Goal: Participate in discussion: Engage in conversation with other users on a specific topic

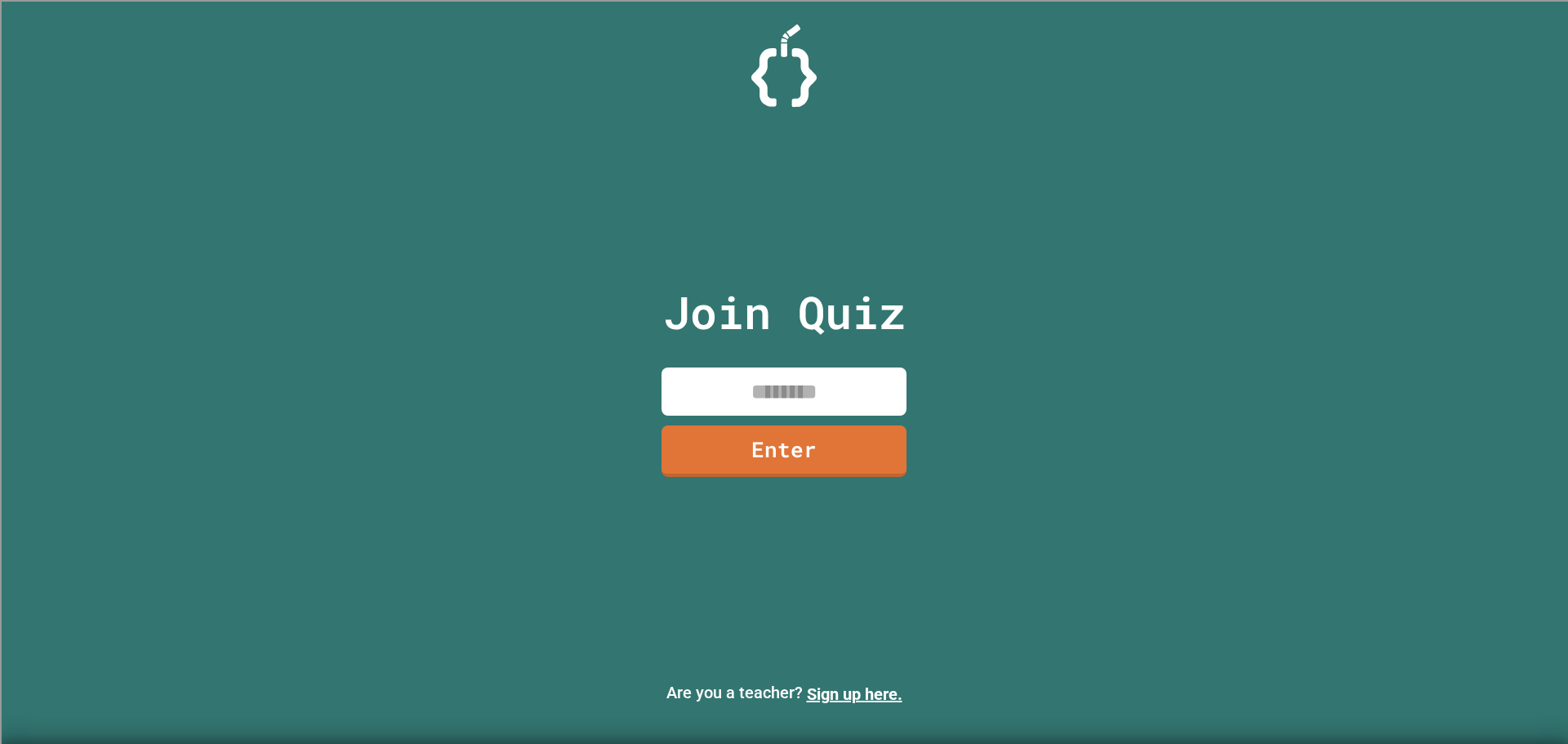
click at [879, 402] on input at bounding box center [783, 391] width 245 height 48
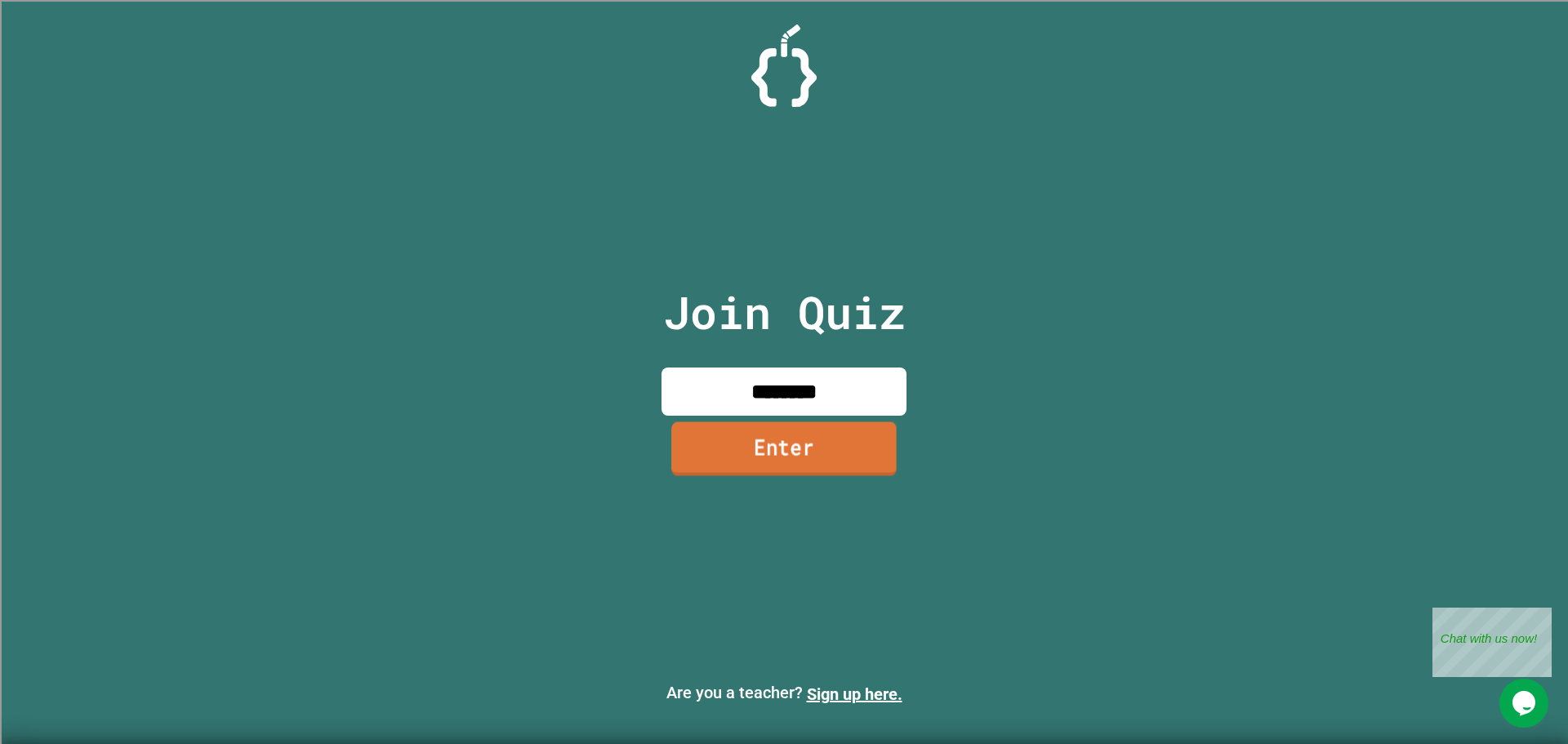
type input "********"
click at [879, 446] on link "Enter" at bounding box center [784, 448] width 226 height 54
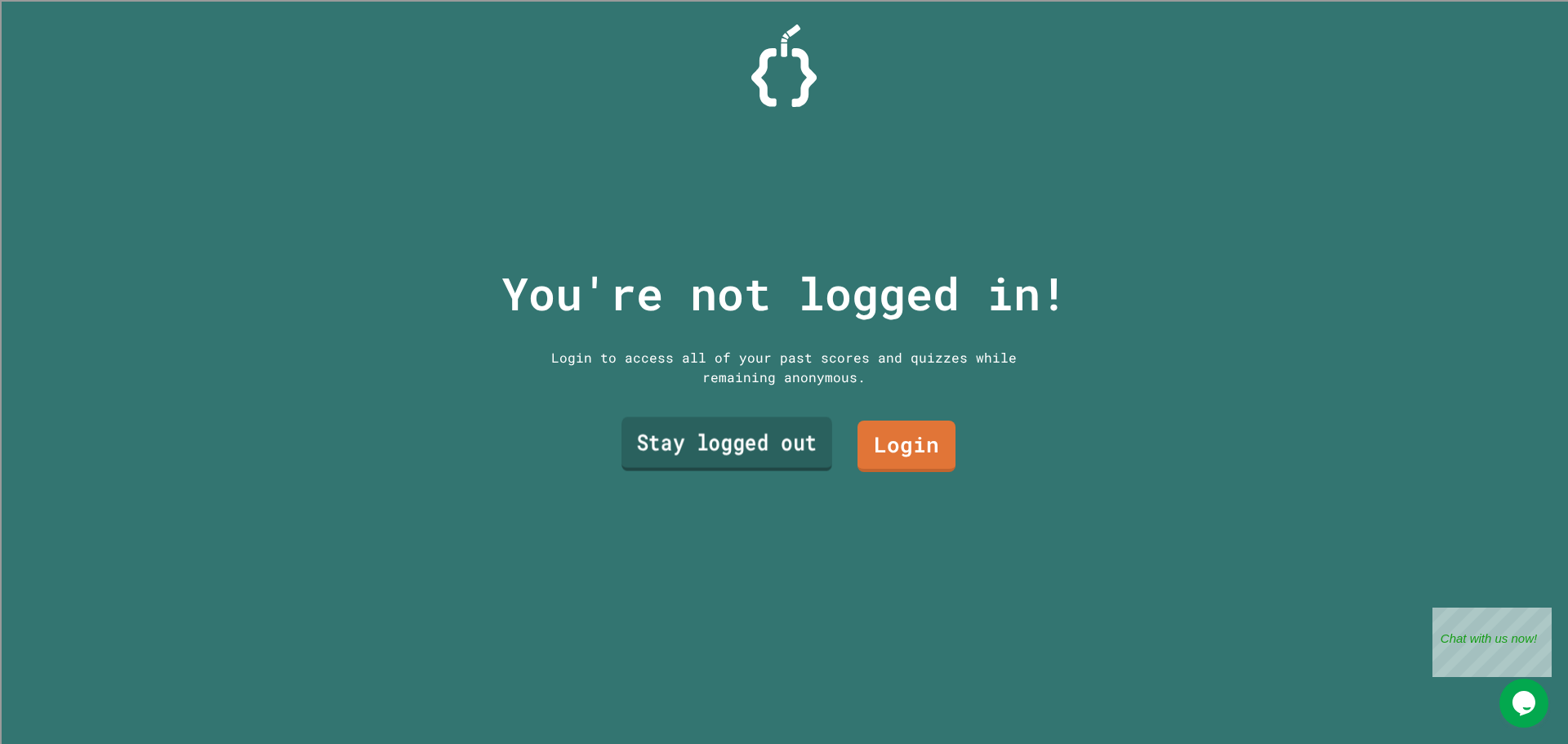
click at [732, 426] on link "Stay logged out" at bounding box center [726, 444] width 211 height 54
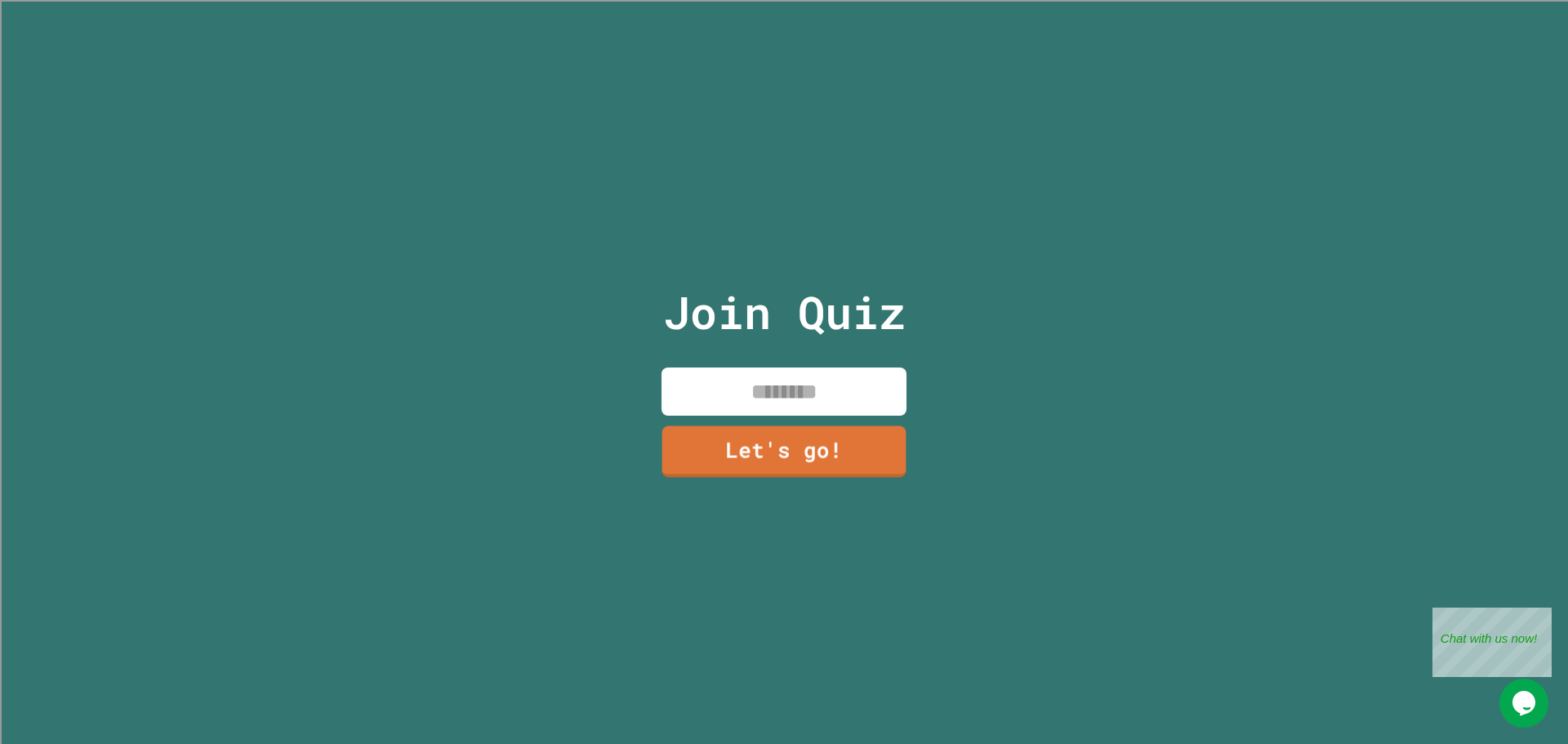
click at [741, 383] on input at bounding box center [783, 391] width 245 height 48
type input "*"
type input "*****"
click at [761, 442] on link "Let's go!" at bounding box center [784, 448] width 245 height 54
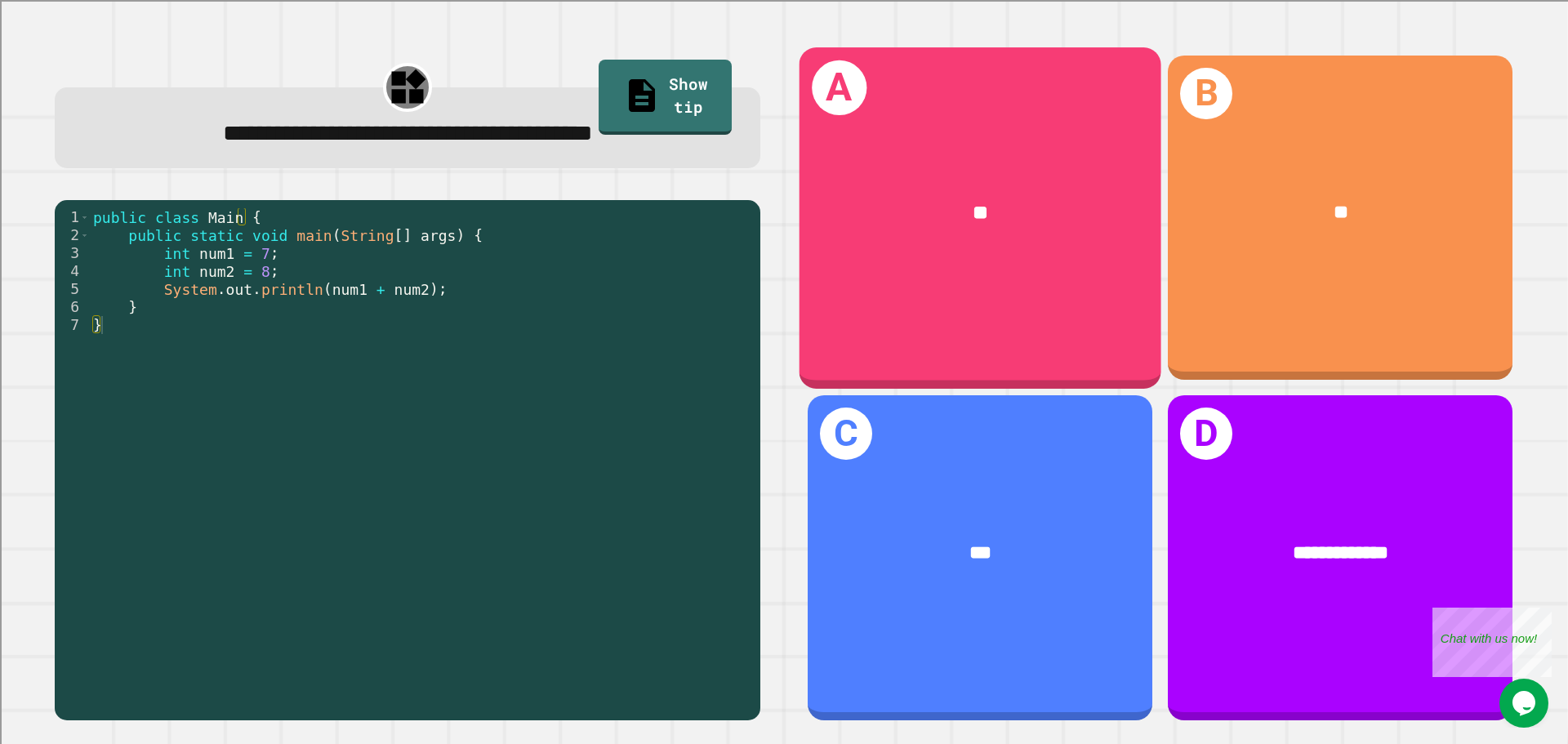
click at [877, 302] on div "A **" at bounding box center [980, 217] width 362 height 341
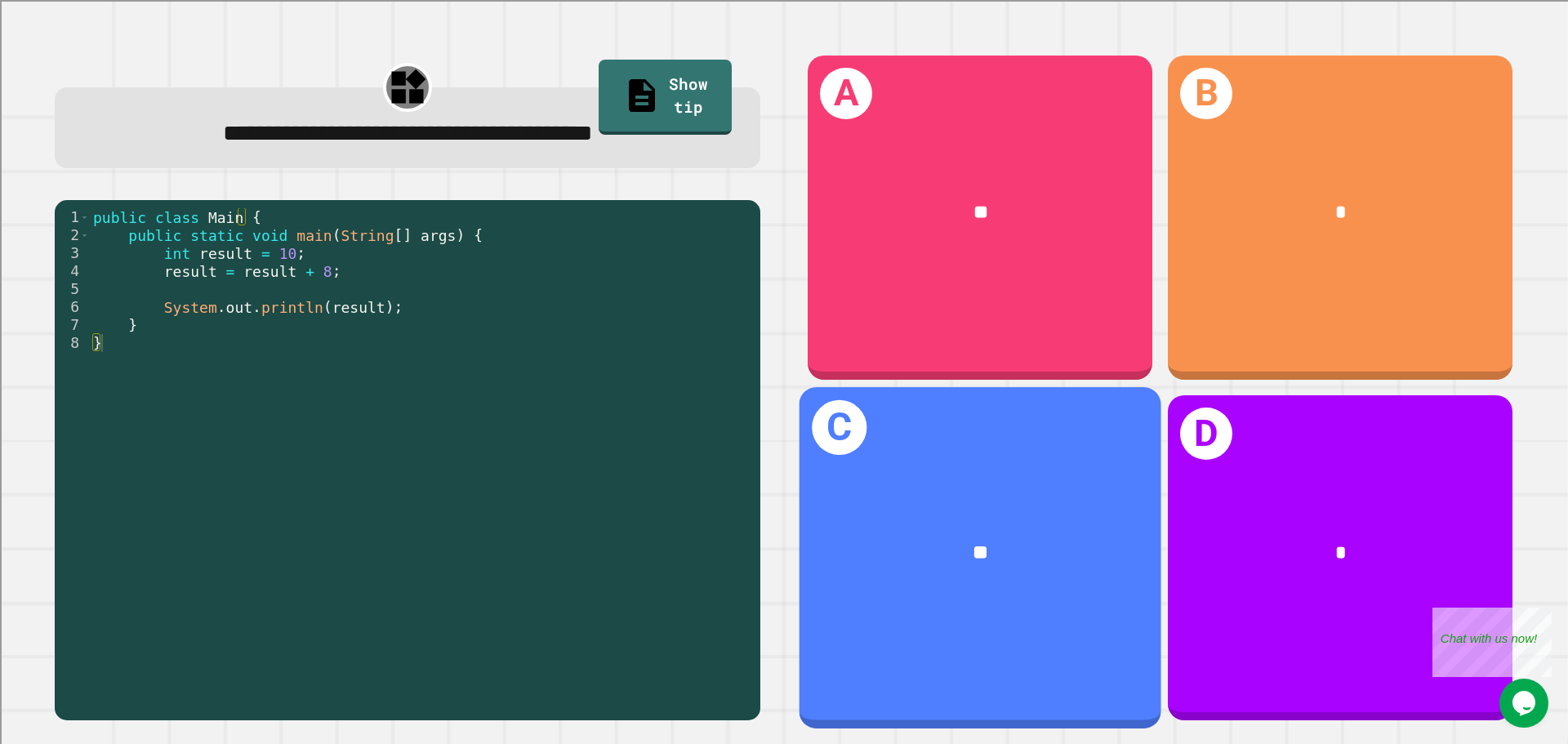
click at [963, 591] on div "C **" at bounding box center [980, 557] width 362 height 341
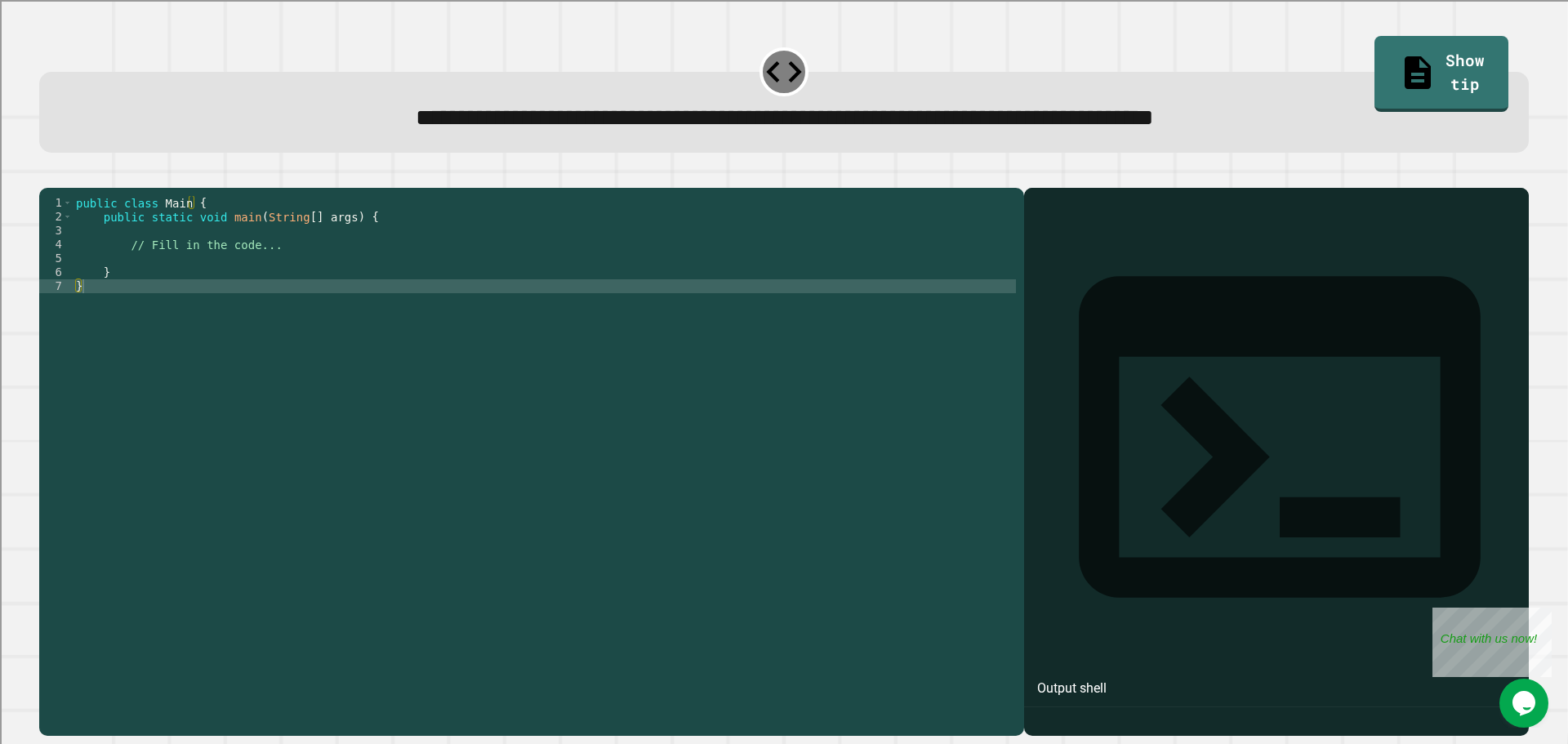
click at [273, 288] on div "public class Main { public static void main ( String [ ] args ) { // Fill in th…" at bounding box center [544, 446] width 944 height 499
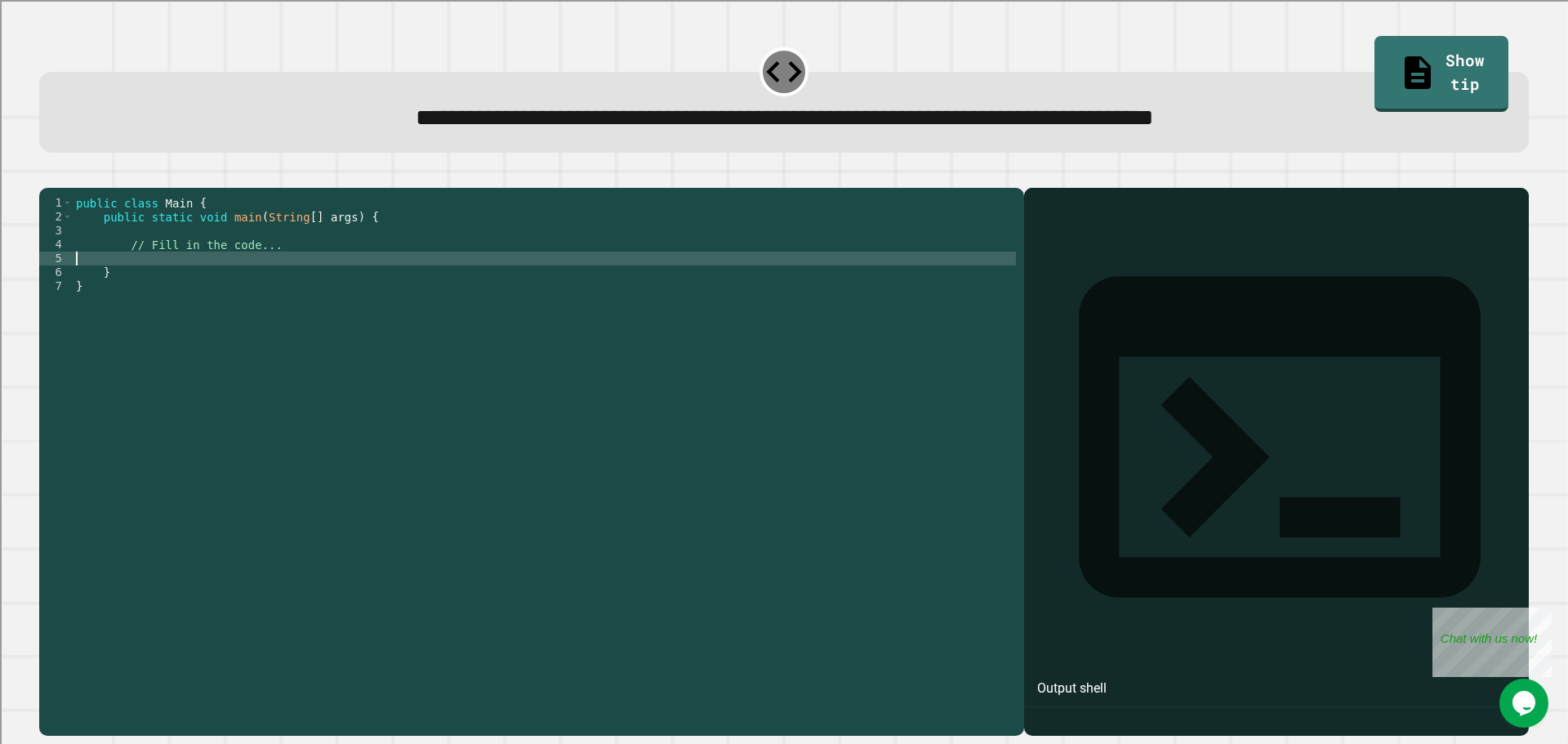
type textarea "*"
click at [1423, 76] on link "Show tip" at bounding box center [1441, 72] width 121 height 79
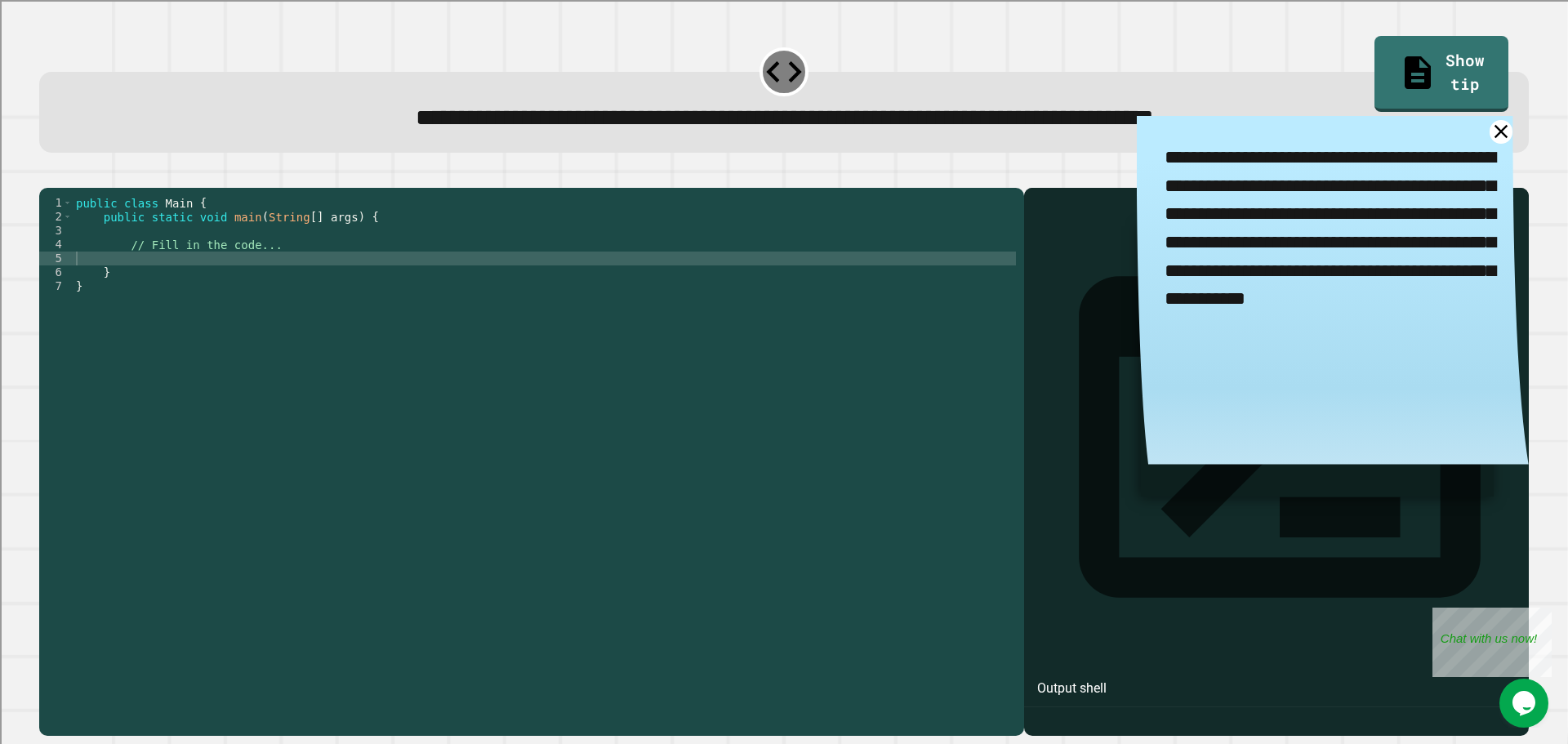
click at [471, 283] on div "public class Main { public static void main ( String [ ] args ) { // Fill in th…" at bounding box center [544, 446] width 944 height 499
type textarea "*"
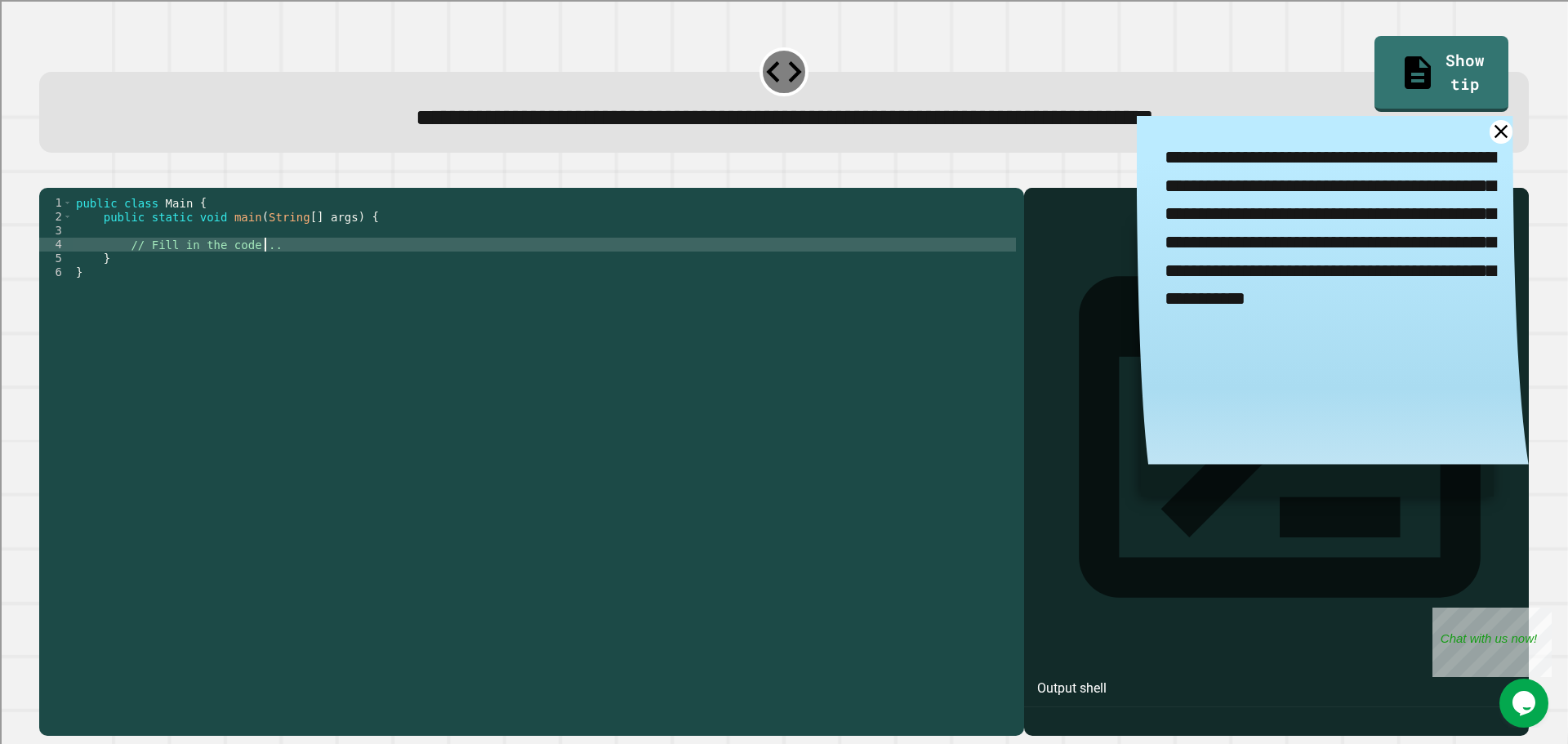
type textarea "**********"
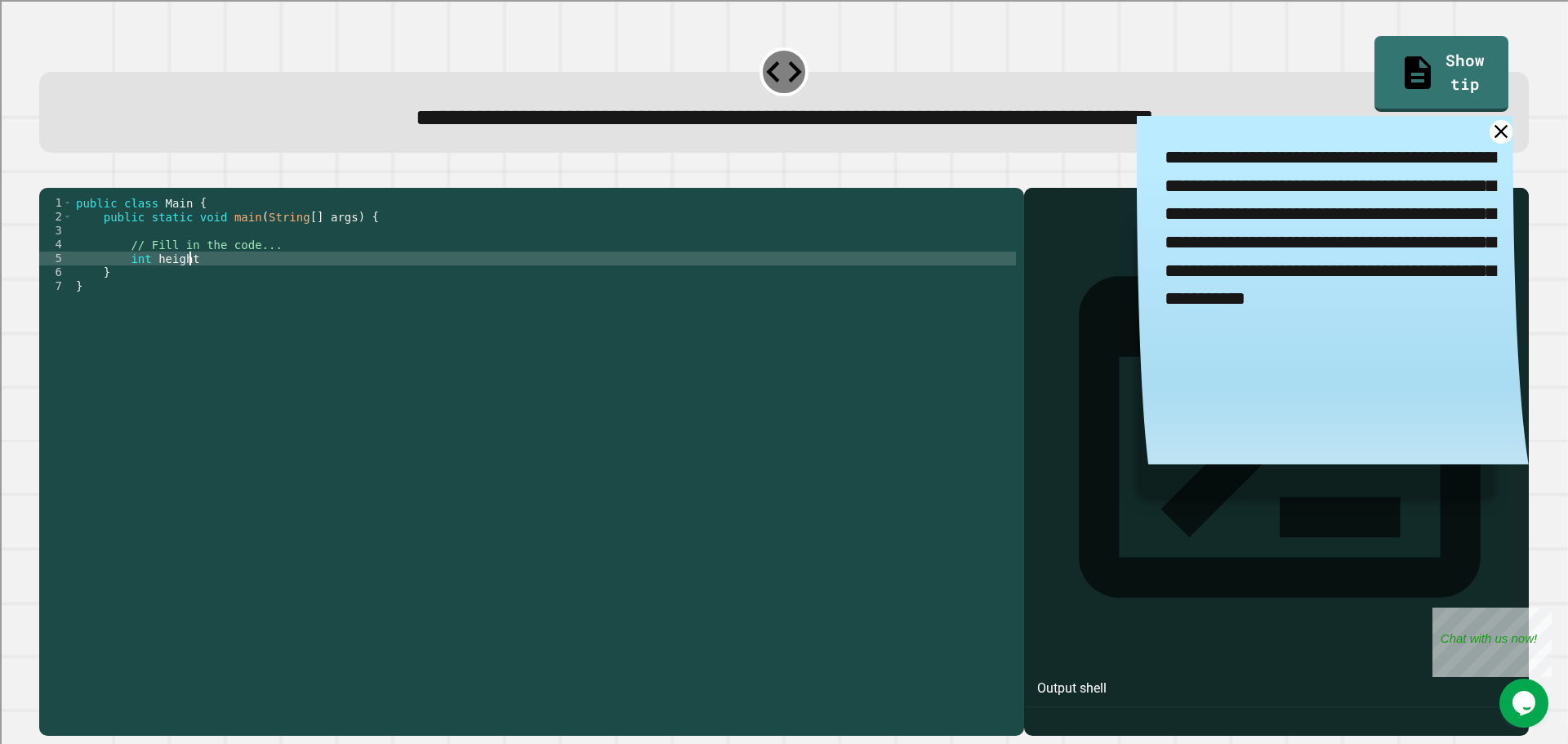
scroll to position [0, 8]
click at [142, 281] on div "public class Main { public static void main ( String [ ] args ) { // Fill in th…" at bounding box center [544, 446] width 944 height 499
click at [166, 283] on div "public class Main { public static void main ( String [ ] args ) { // Fill in th…" at bounding box center [544, 446] width 944 height 499
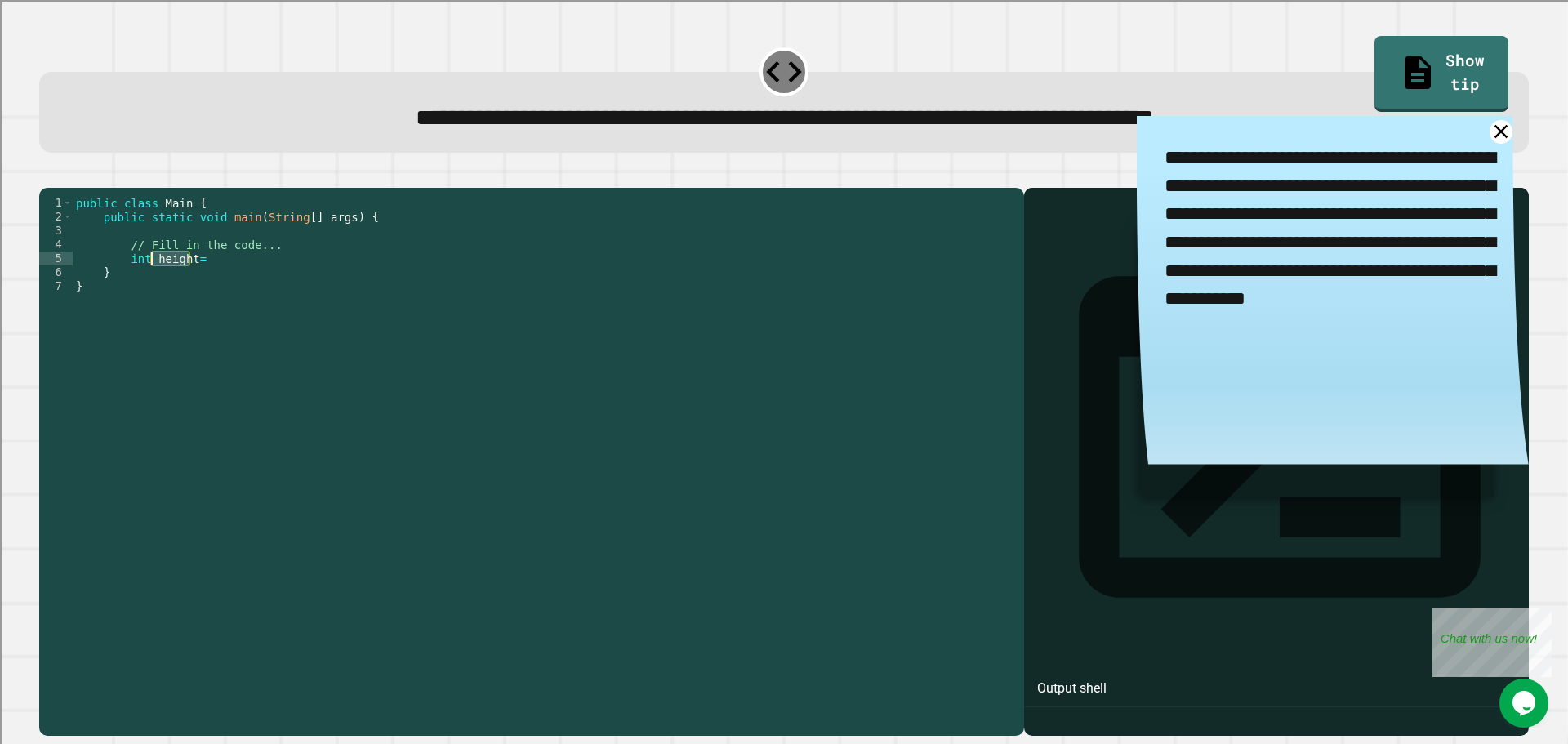
click at [166, 283] on div "public class Main { public static void main ( String [ ] args ) { // Fill in th…" at bounding box center [544, 446] width 944 height 499
click at [218, 290] on div "public class Main { public static void main ( String [ ] args ) { // Fill in th…" at bounding box center [544, 446] width 944 height 499
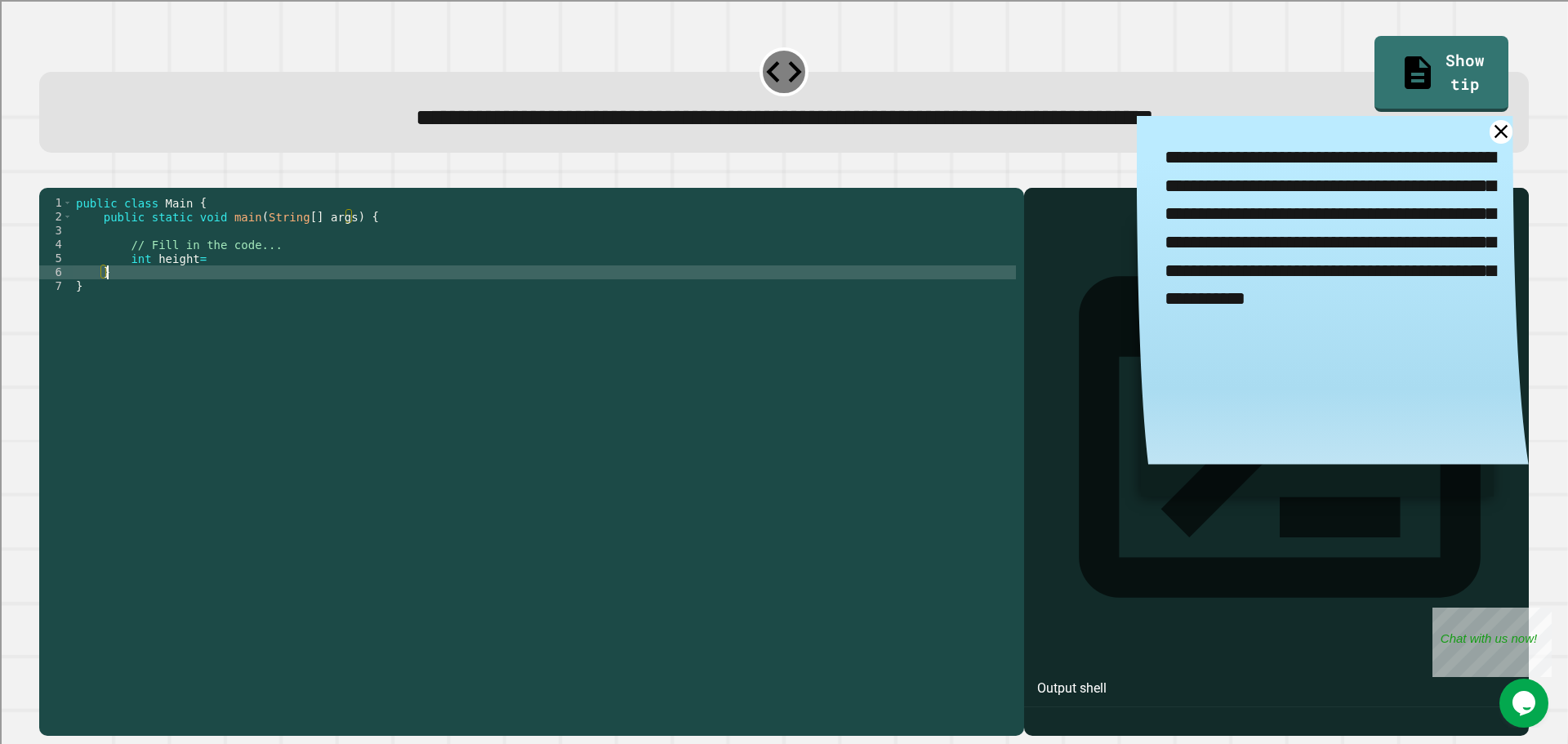
scroll to position [0, 2]
click at [216, 283] on div "public class Main { public static void main ( String [ ] args ) { // Fill in th…" at bounding box center [544, 446] width 944 height 499
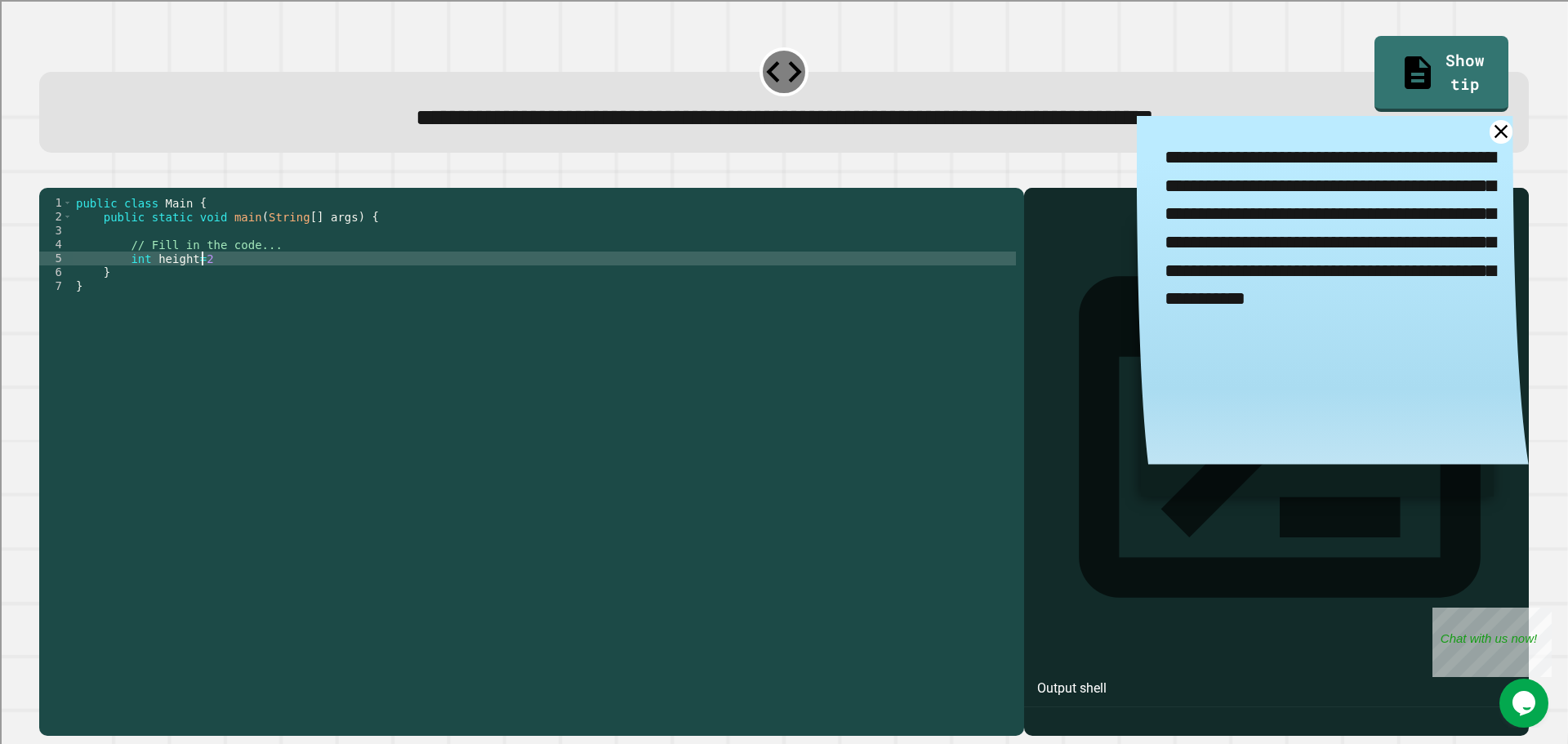
type textarea "**********"
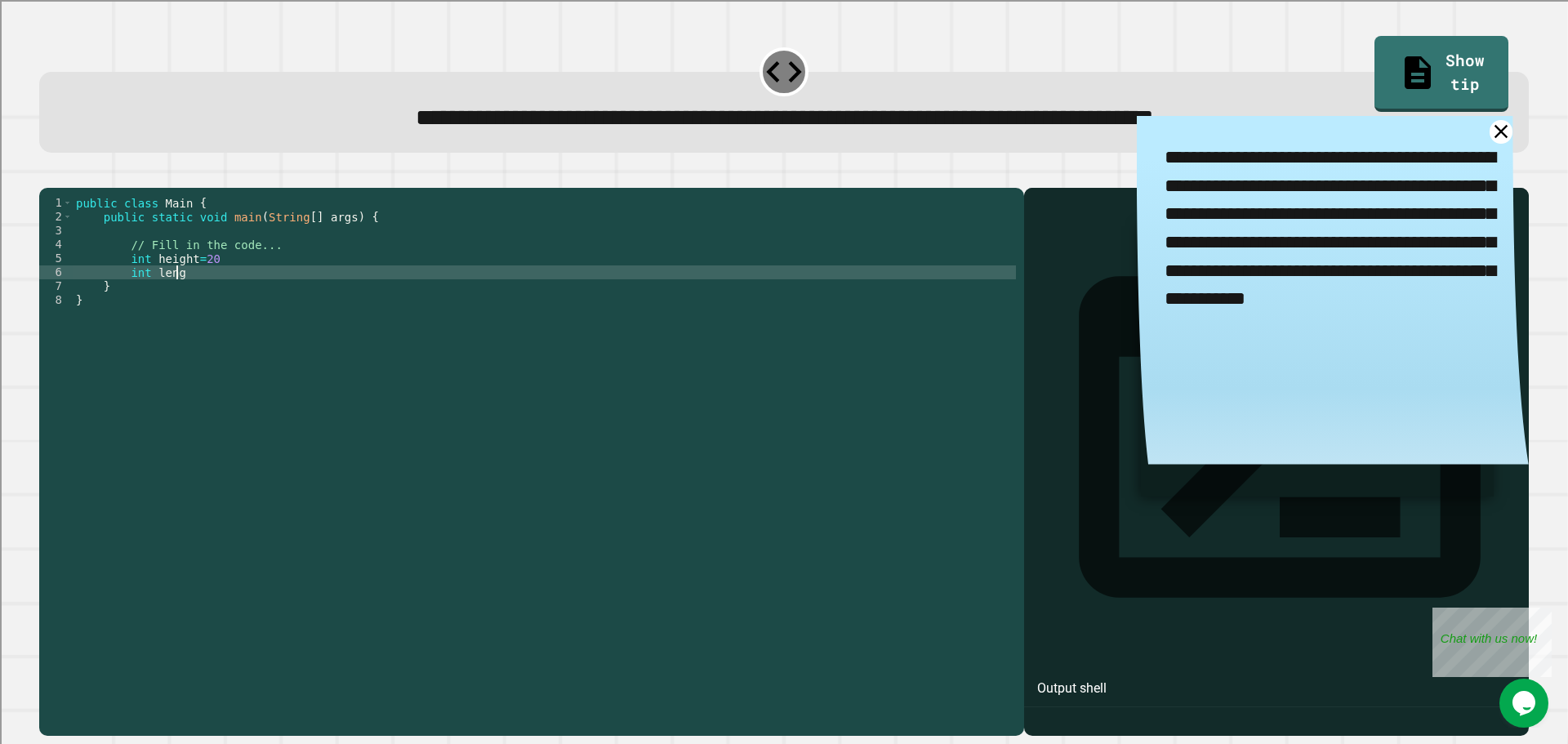
scroll to position [0, 7]
type textarea "**********"
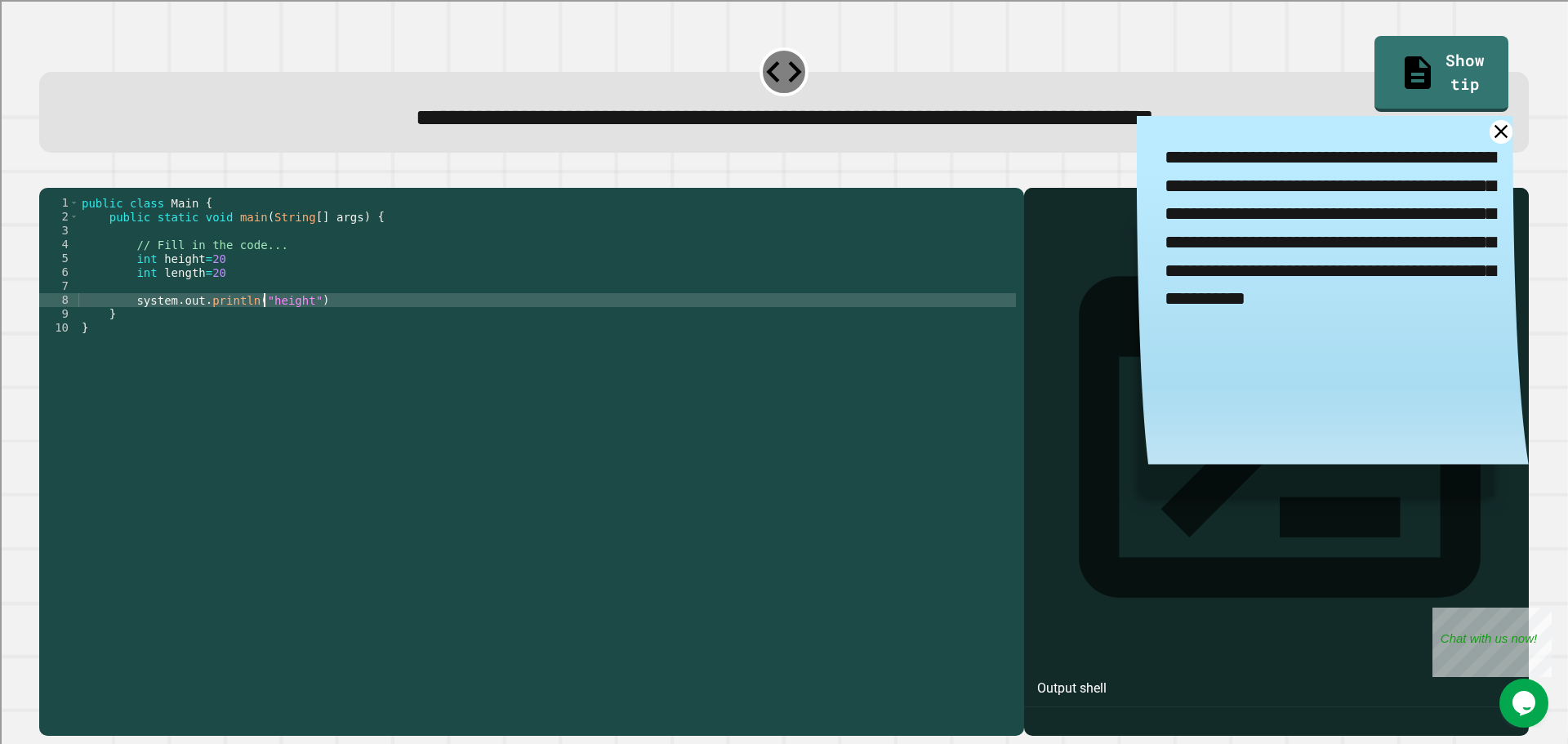
scroll to position [0, 13]
type textarea "**********"
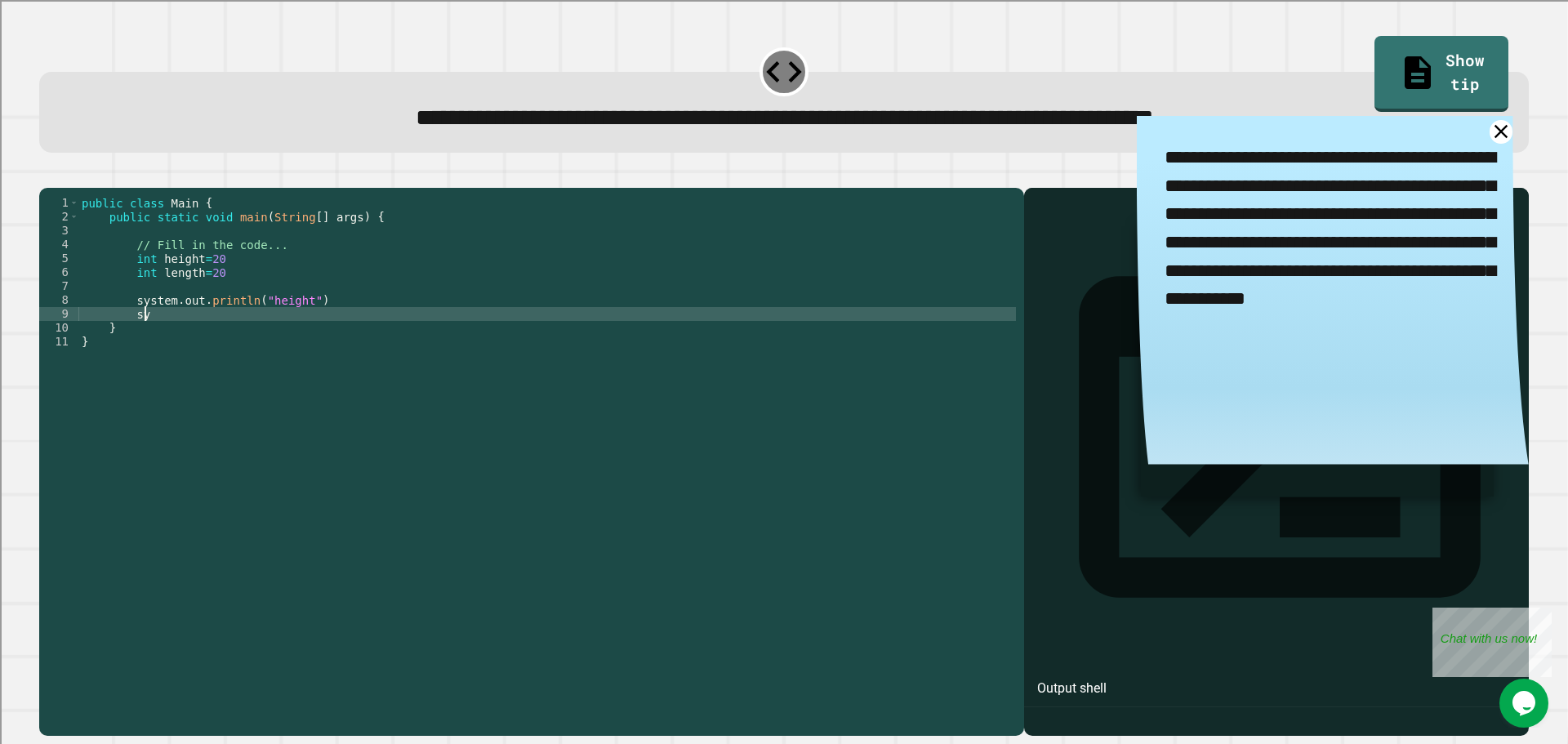
scroll to position [0, 4]
type textarea "*"
click at [135, 331] on div "public class Main { public static void main ( String [ ] args ) { // Fill in th…" at bounding box center [547, 446] width 938 height 499
click at [138, 319] on div "public class Main { public static void main ( String [ ] args ) { // Fill in th…" at bounding box center [547, 446] width 938 height 499
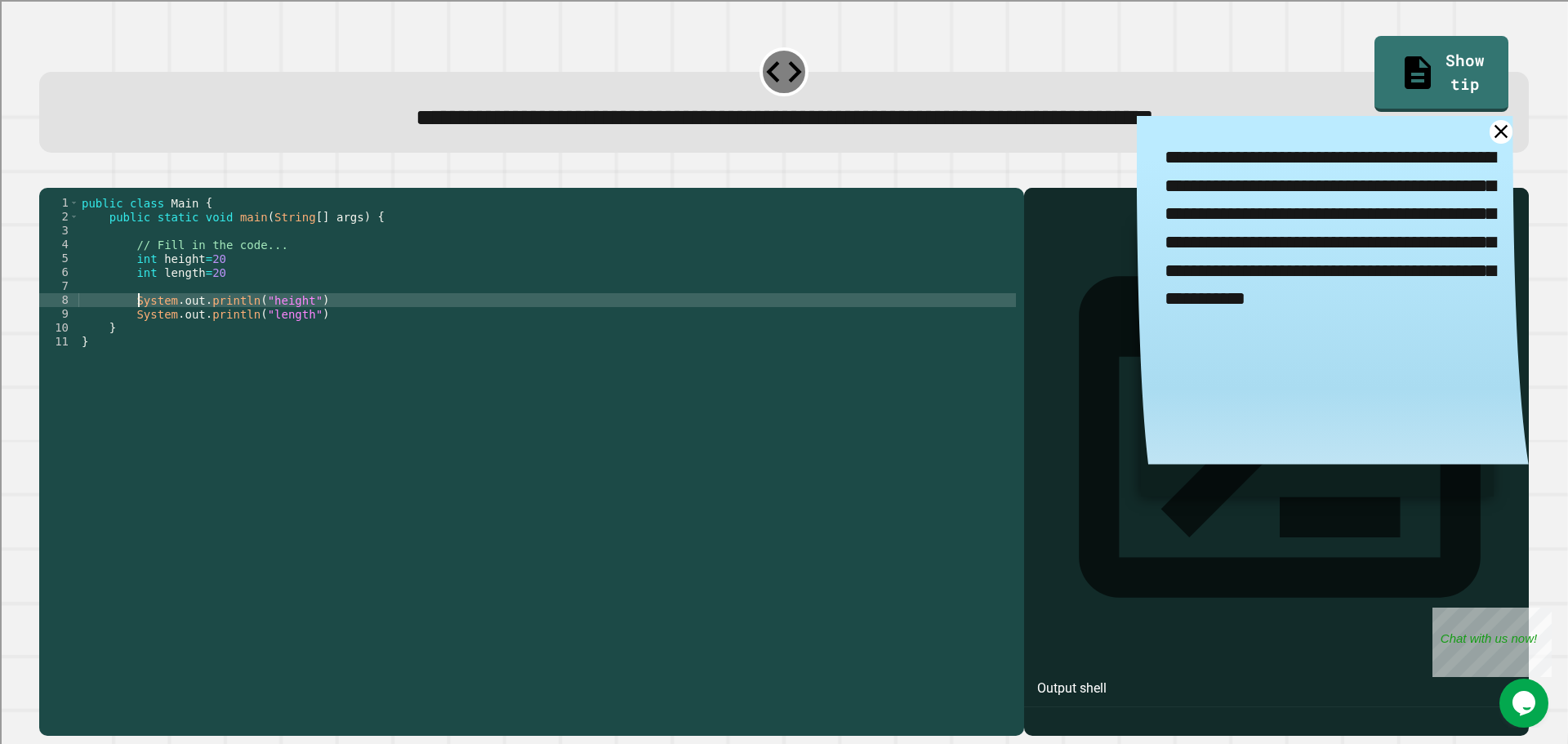
scroll to position [0, 3]
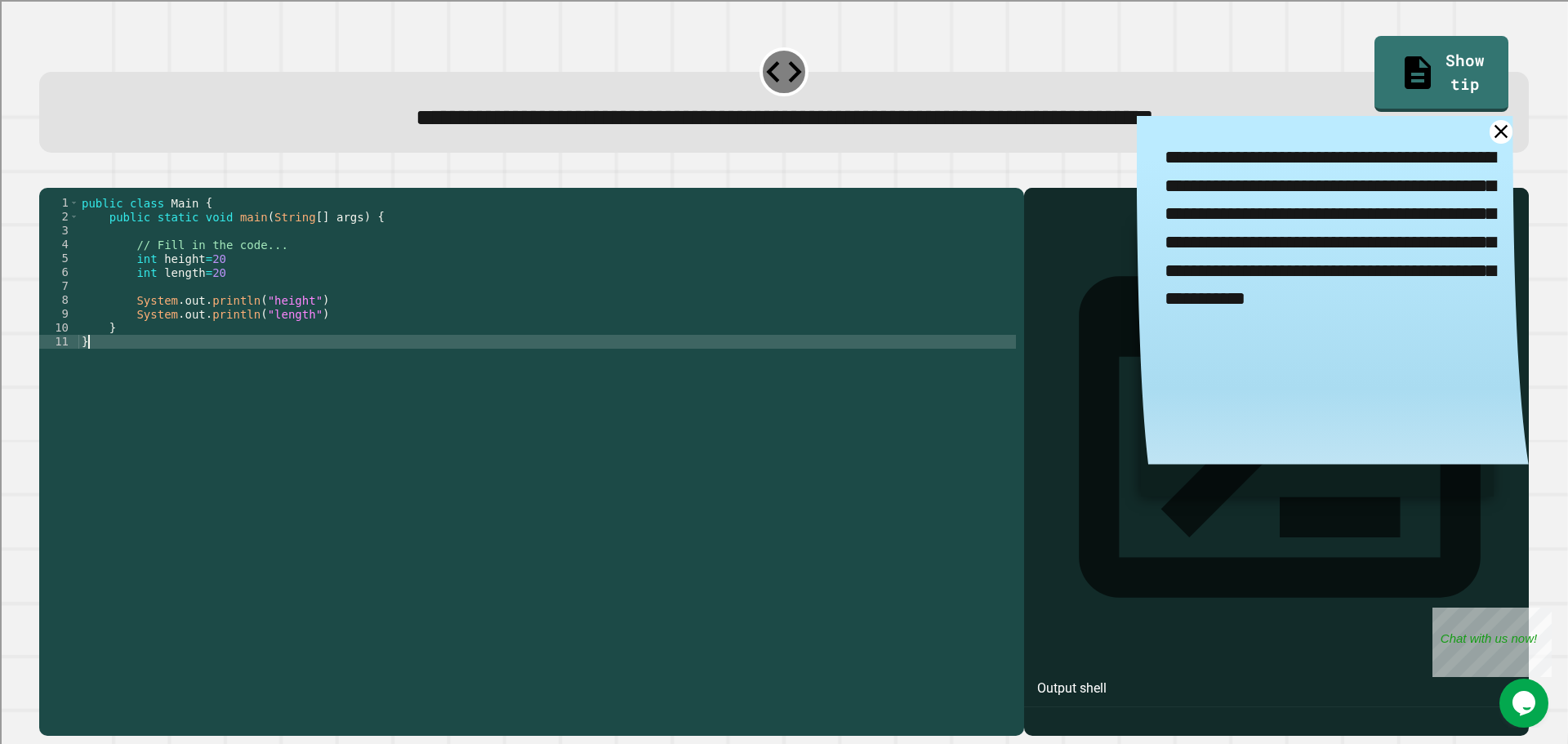
click at [197, 368] on div "public class Main { public static void main ( String [ ] args ) { // Fill in th…" at bounding box center [547, 446] width 938 height 499
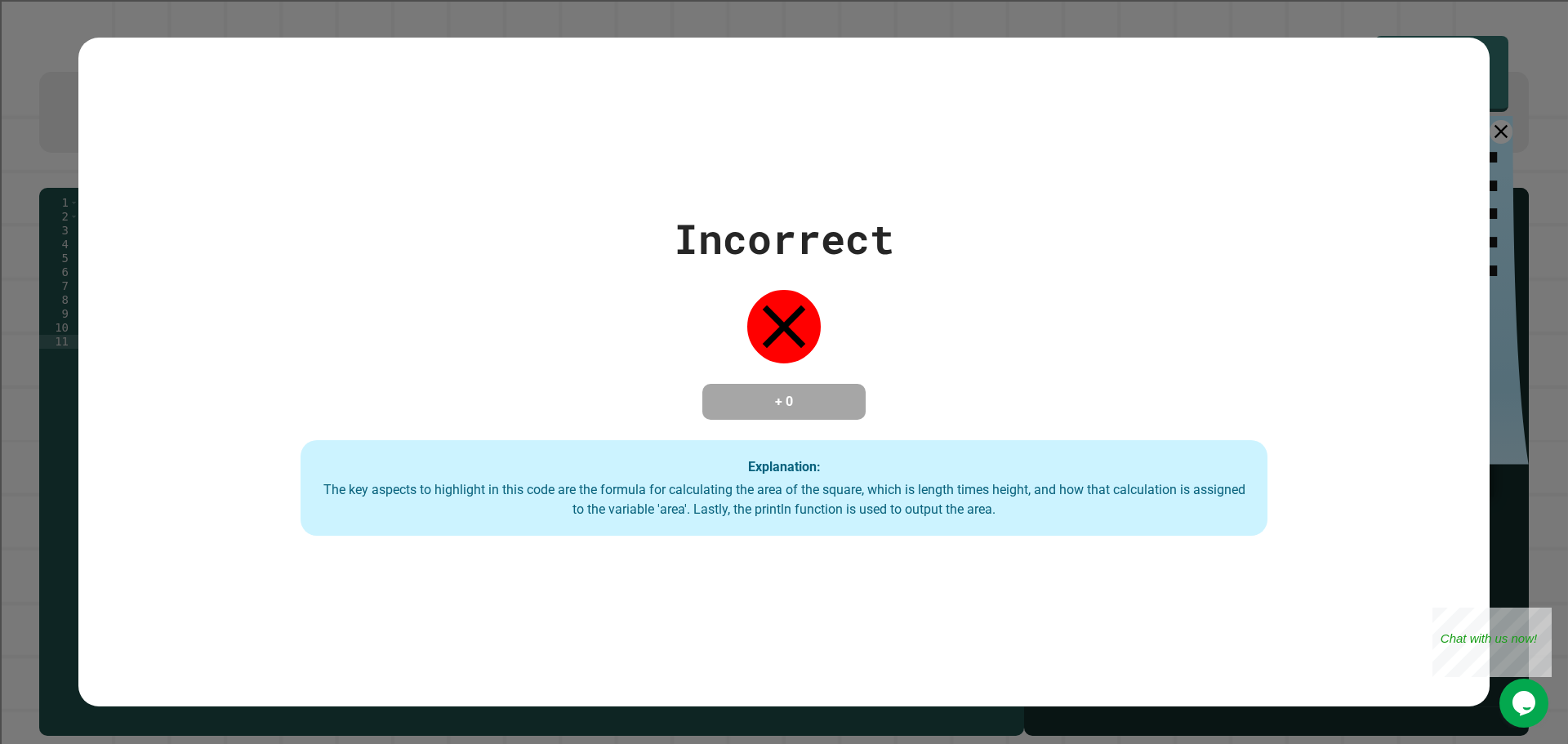
type textarea "*"
drag, startPoint x: 311, startPoint y: 244, endPoint x: 375, endPoint y: 287, distance: 77.1
click at [366, 270] on div "Incorrect + 0 Explanation: The key aspects to highlight in this code are the fo…" at bounding box center [784, 373] width 1381 height 329
click at [896, 462] on div "Explanation: The key aspects to highlight in this code are the formula for calc…" at bounding box center [784, 488] width 967 height 96
drag, startPoint x: 1548, startPoint y: 619, endPoint x: 2922, endPoint y: 1313, distance: 1539.3
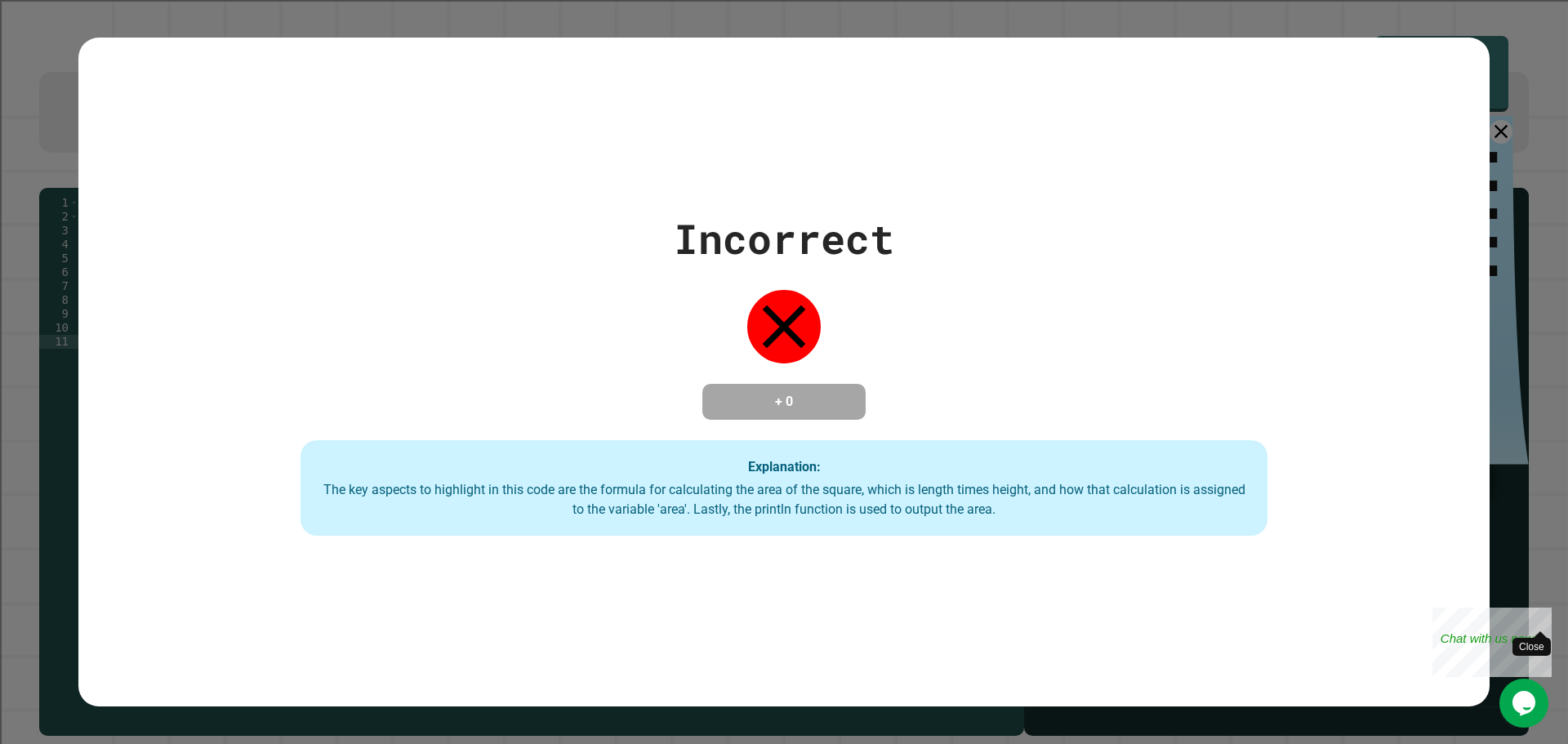
click at [1548, 619] on div "Close" at bounding box center [1541, 617] width 21 height 21
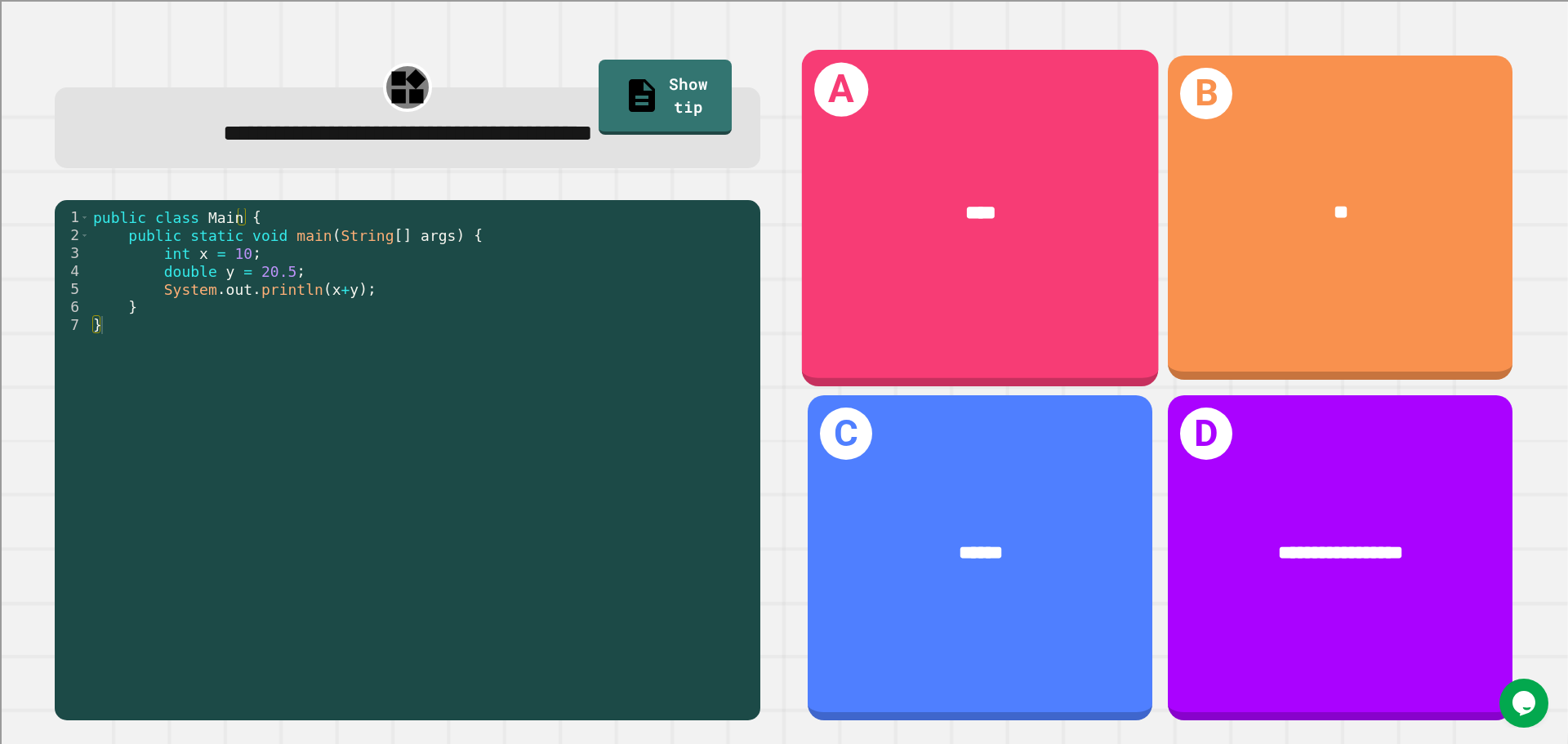
click at [1043, 208] on div "****" at bounding box center [981, 213] width 278 height 30
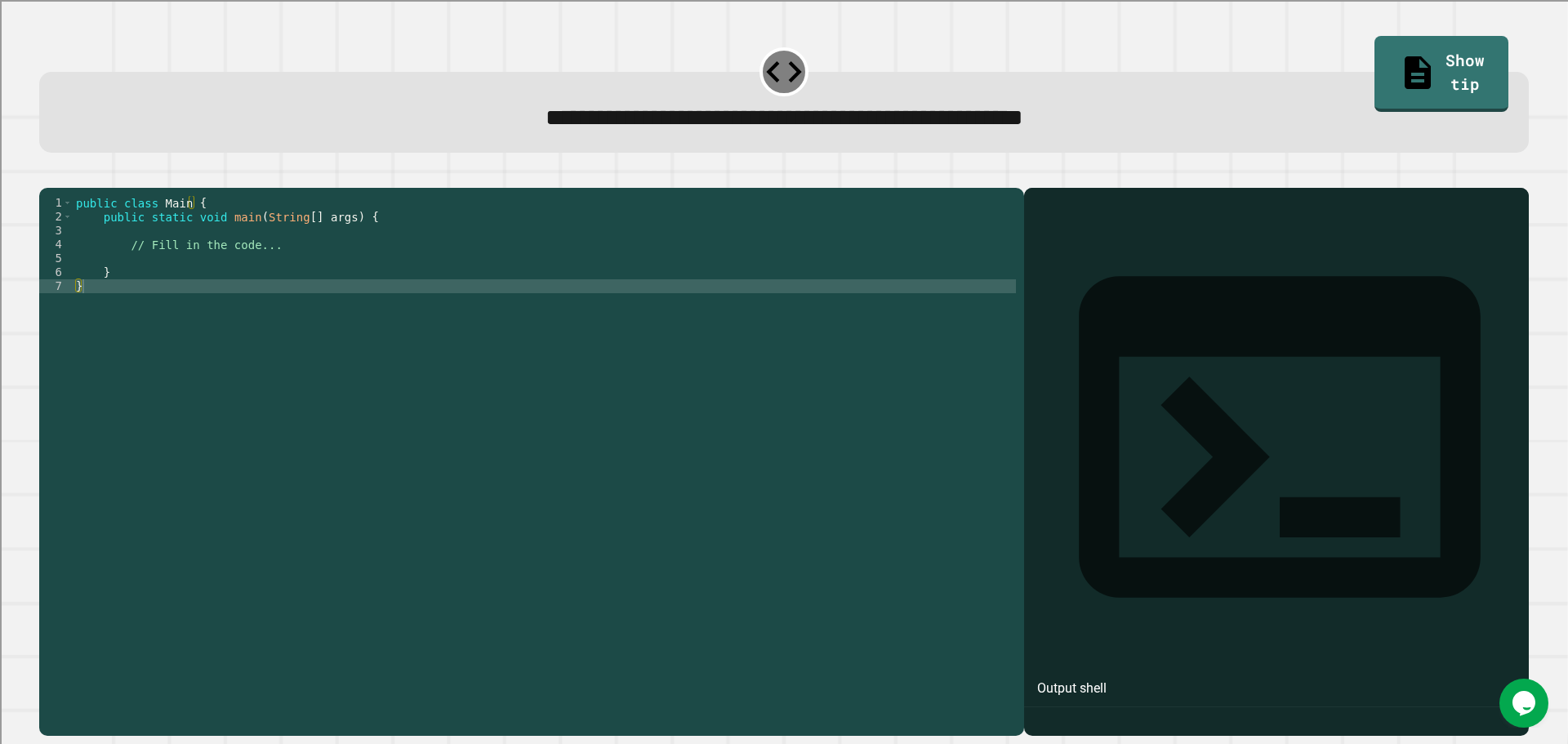
click at [264, 288] on div "public class Main { public static void main ( String [ ] args ) { // Fill in th…" at bounding box center [544, 446] width 944 height 499
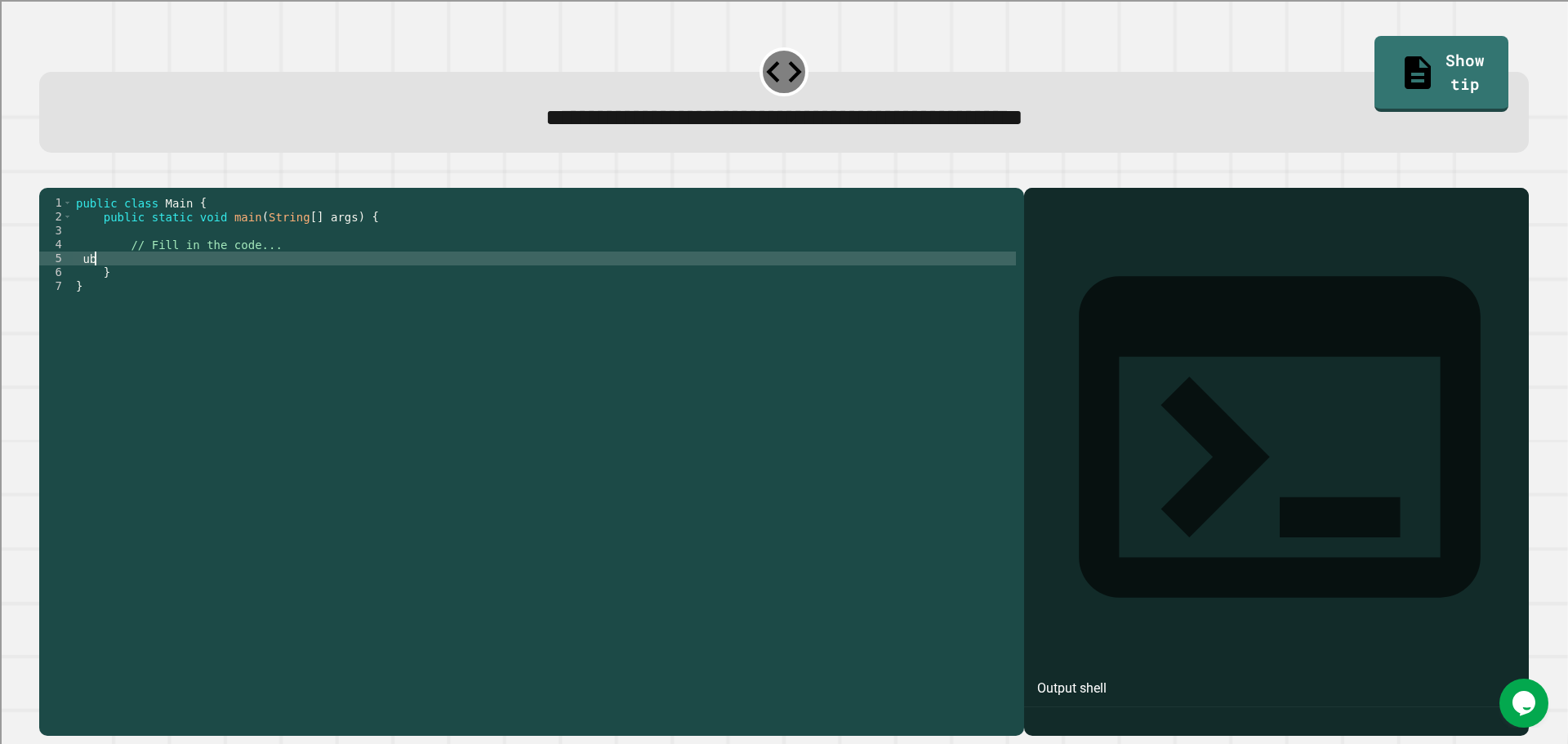
type textarea "*"
click at [47, 175] on icon "button" at bounding box center [47, 175] width 0 height 0
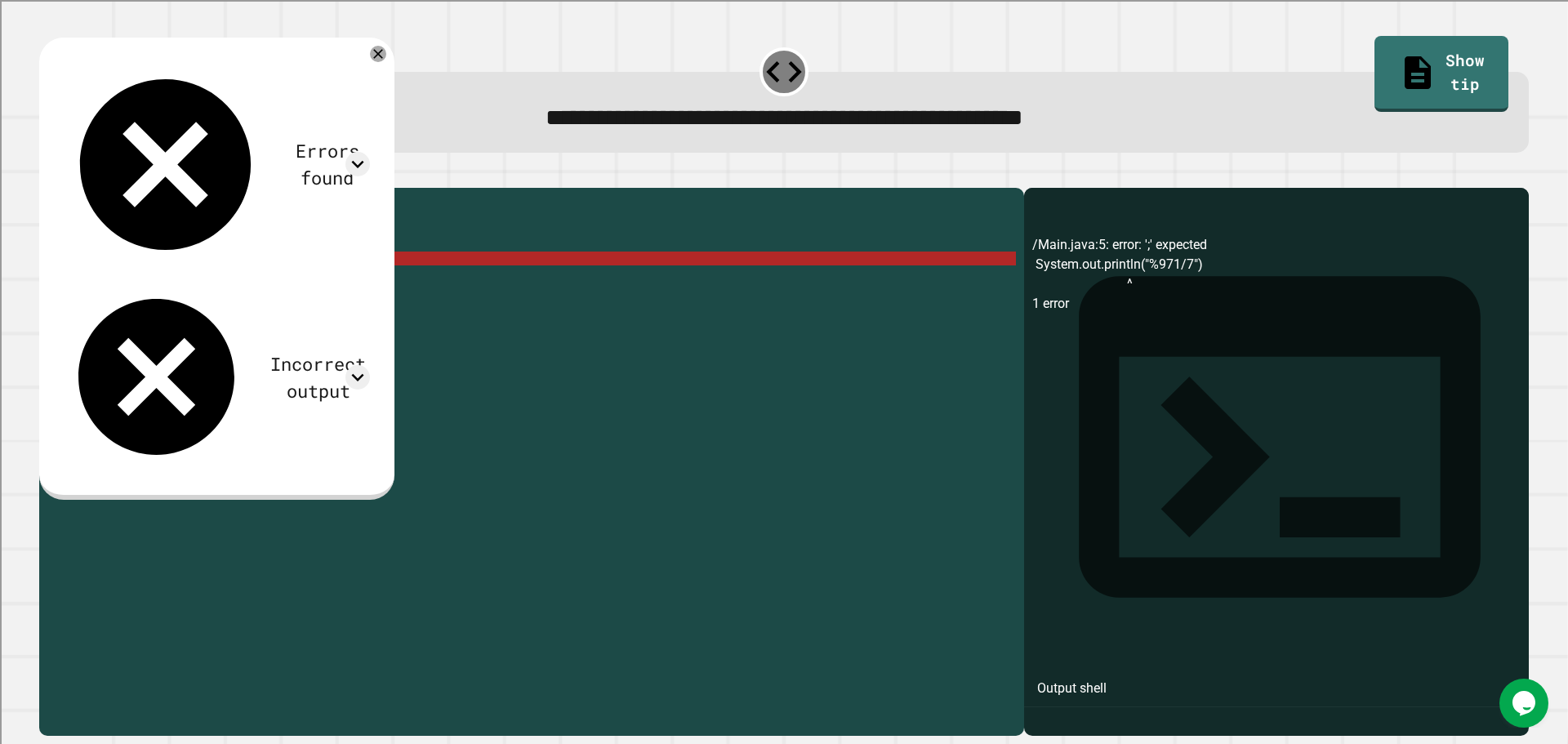
click at [292, 287] on div "public class Main { public static void main ( String [ ] args ) { // Fill in th…" at bounding box center [544, 446] width 944 height 499
click at [252, 352] on div "public class Main { public static void main ( String [ ] args ) { // Fill in th…" at bounding box center [544, 446] width 944 height 499
click at [222, 281] on div "public class Main { public static void main ( String [ ] args ) { // Fill in th…" at bounding box center [544, 446] width 944 height 499
click at [216, 287] on div "public class Main { public static void main ( String [ ] args ) { // Fill in th…" at bounding box center [544, 446] width 944 height 499
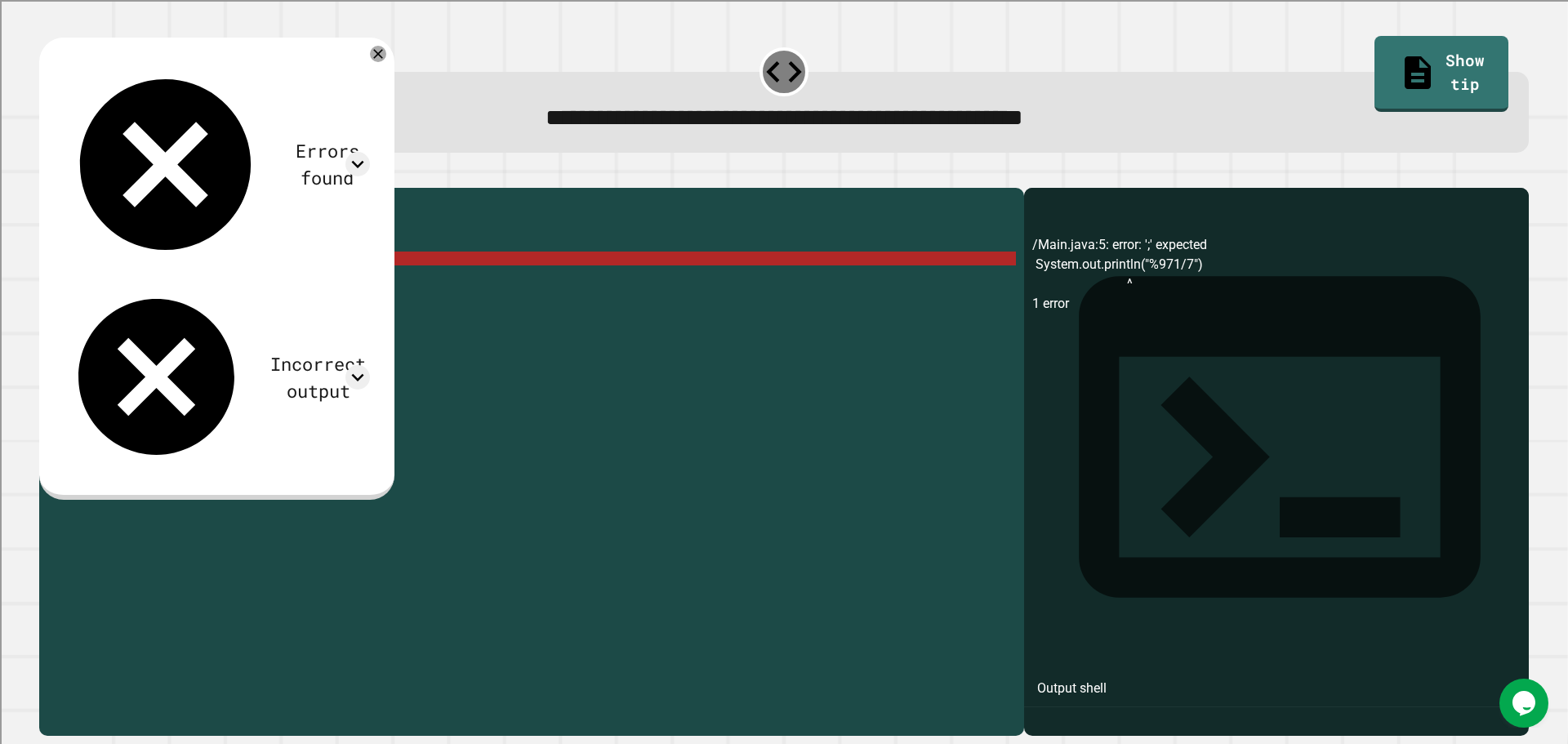
click at [232, 274] on div "public class Main { public static void main ( String [ ] args ) { // Fill in th…" at bounding box center [544, 446] width 944 height 499
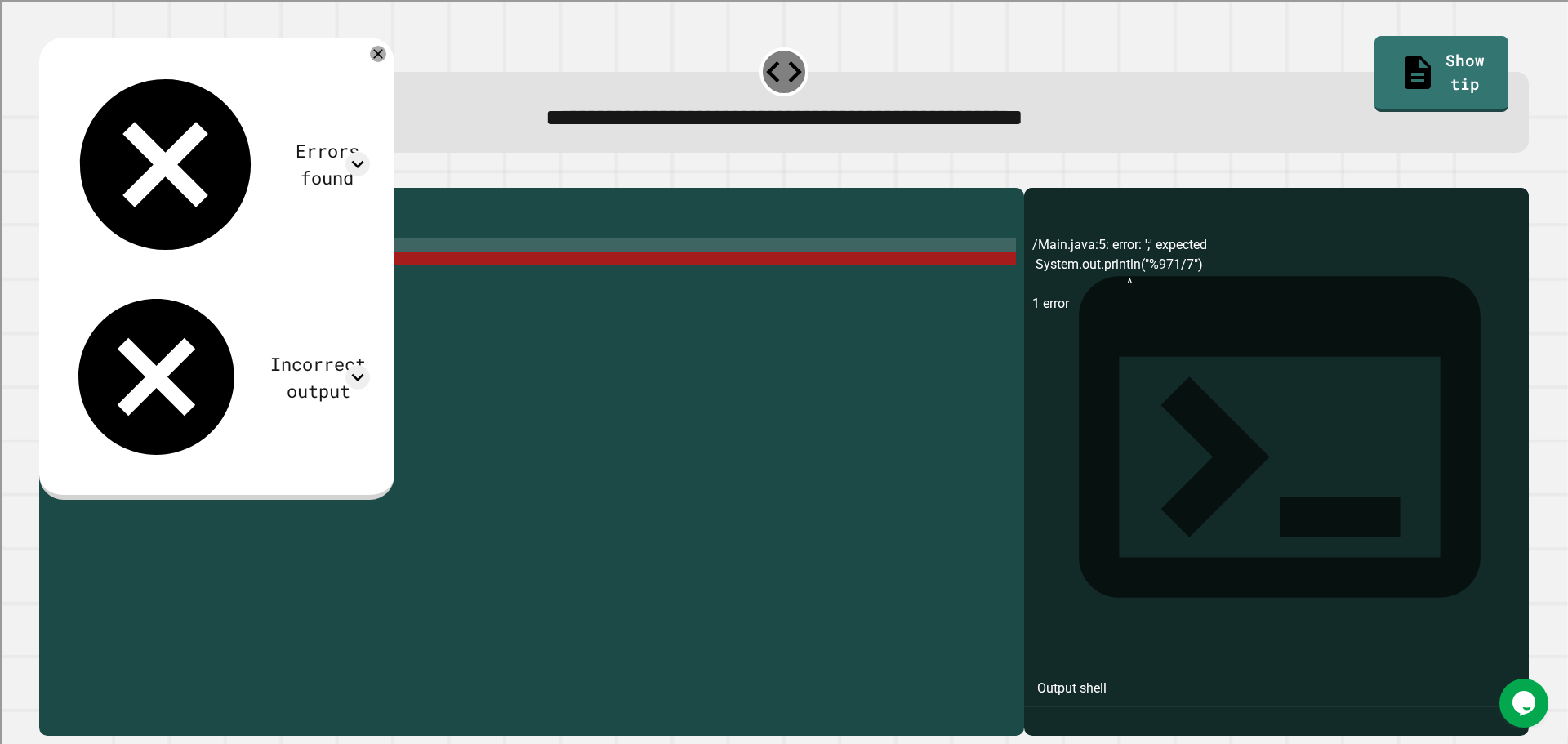
click at [239, 275] on div "public class Main { public static void main ( String [ ] args ) { // Fill in th…" at bounding box center [544, 446] width 944 height 499
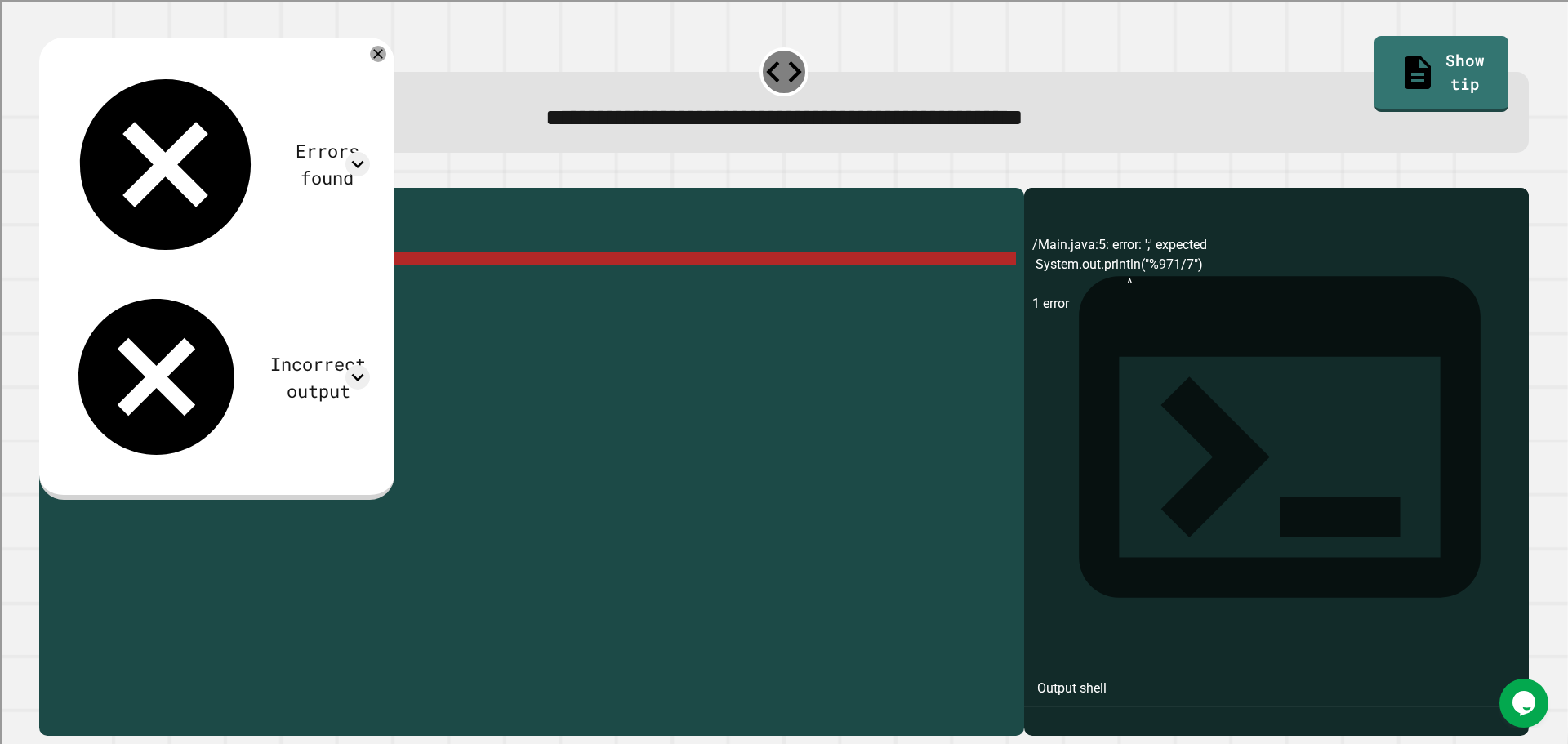
click at [247, 287] on div "public class Main { public static void main ( String [ ] args ) { // Fill in th…" at bounding box center [544, 446] width 944 height 499
click at [192, 285] on div "public class Main { public static void main ( String [ ] args ) { // Fill in th…" at bounding box center [544, 446] width 944 height 499
click at [196, 290] on div "public class Main { public static void main ( String [ ] args ) { // Fill in th…" at bounding box center [544, 446] width 944 height 499
click at [207, 283] on div "public class Main { public static void main ( String [ ] args ) { // Fill in th…" at bounding box center [544, 446] width 944 height 499
click at [197, 284] on div "public class Main { public static void main ( String [ ] args ) { // Fill in th…" at bounding box center [544, 446] width 944 height 499
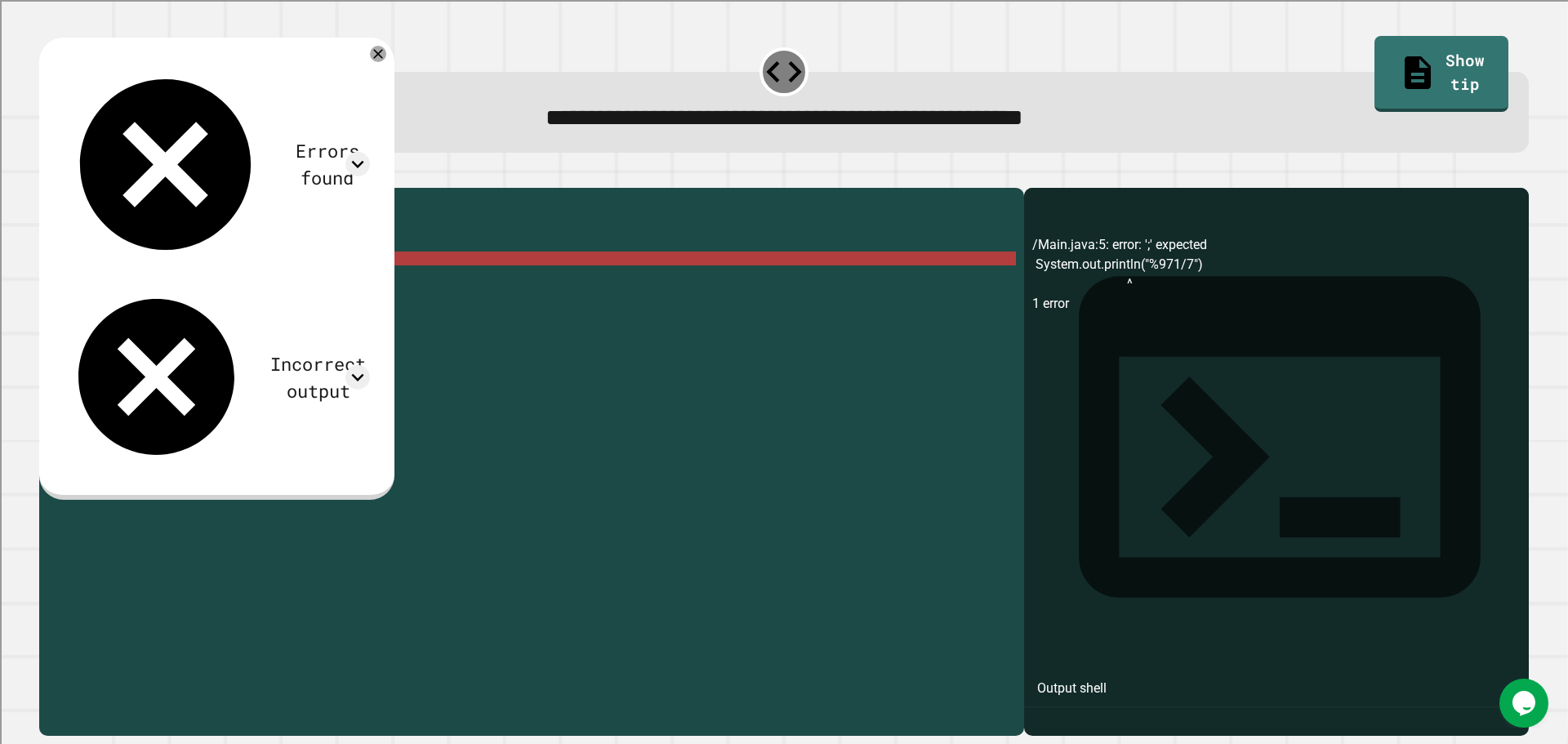
click at [88, 283] on div "public class Main { public static void main ( String [ ] args ) { // Fill in th…" at bounding box center [544, 446] width 944 height 499
click at [280, 290] on div "public class Main { public static void main ( String [ ] args ) { // Fill in th…" at bounding box center [544, 446] width 944 height 499
click at [82, 287] on div "public class Main { public static void main ( String [ ] args ) { // Fill in th…" at bounding box center [544, 446] width 944 height 499
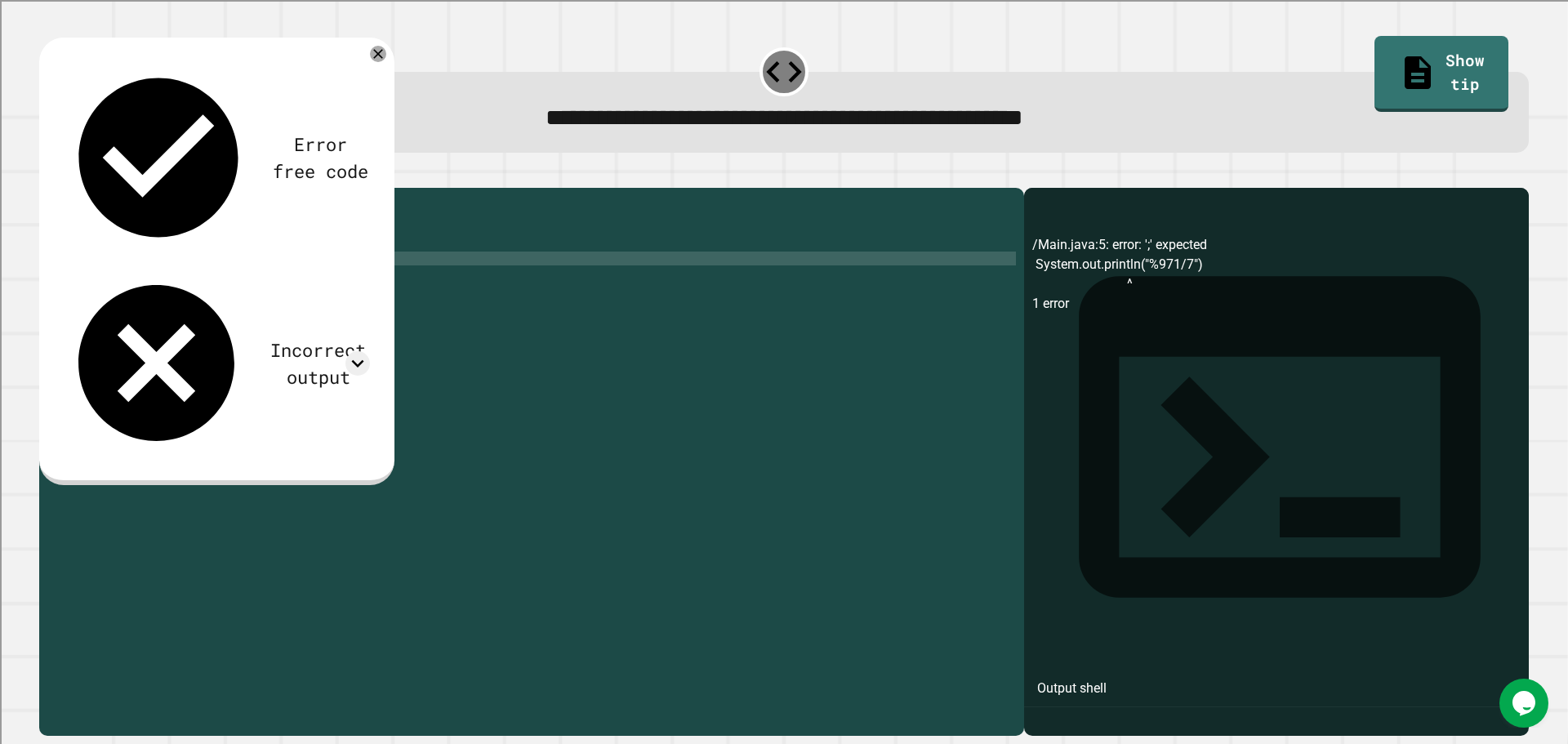
scroll to position [0, 3]
click at [294, 283] on div "public class Main { public static void main ( String [ ] args ) { // Fill in th…" at bounding box center [544, 446] width 944 height 499
click at [280, 284] on div "public class Main { public static void main ( String [ ] args ) { // Fill in th…" at bounding box center [544, 446] width 944 height 499
drag, startPoint x: 1449, startPoint y: 66, endPoint x: 1442, endPoint y: 58, distance: 10.6
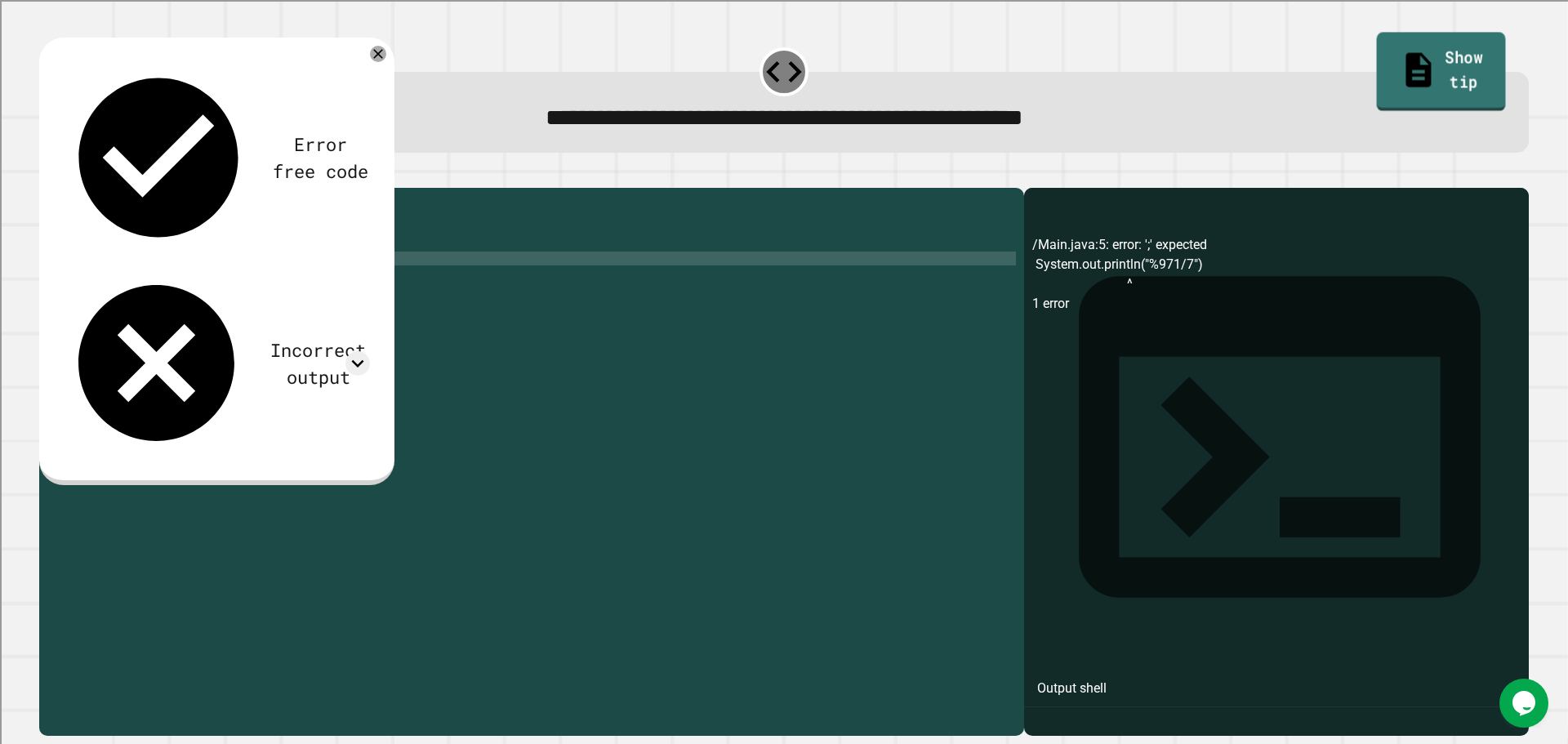
click at [1448, 63] on link "Show tip" at bounding box center [1441, 73] width 129 height 79
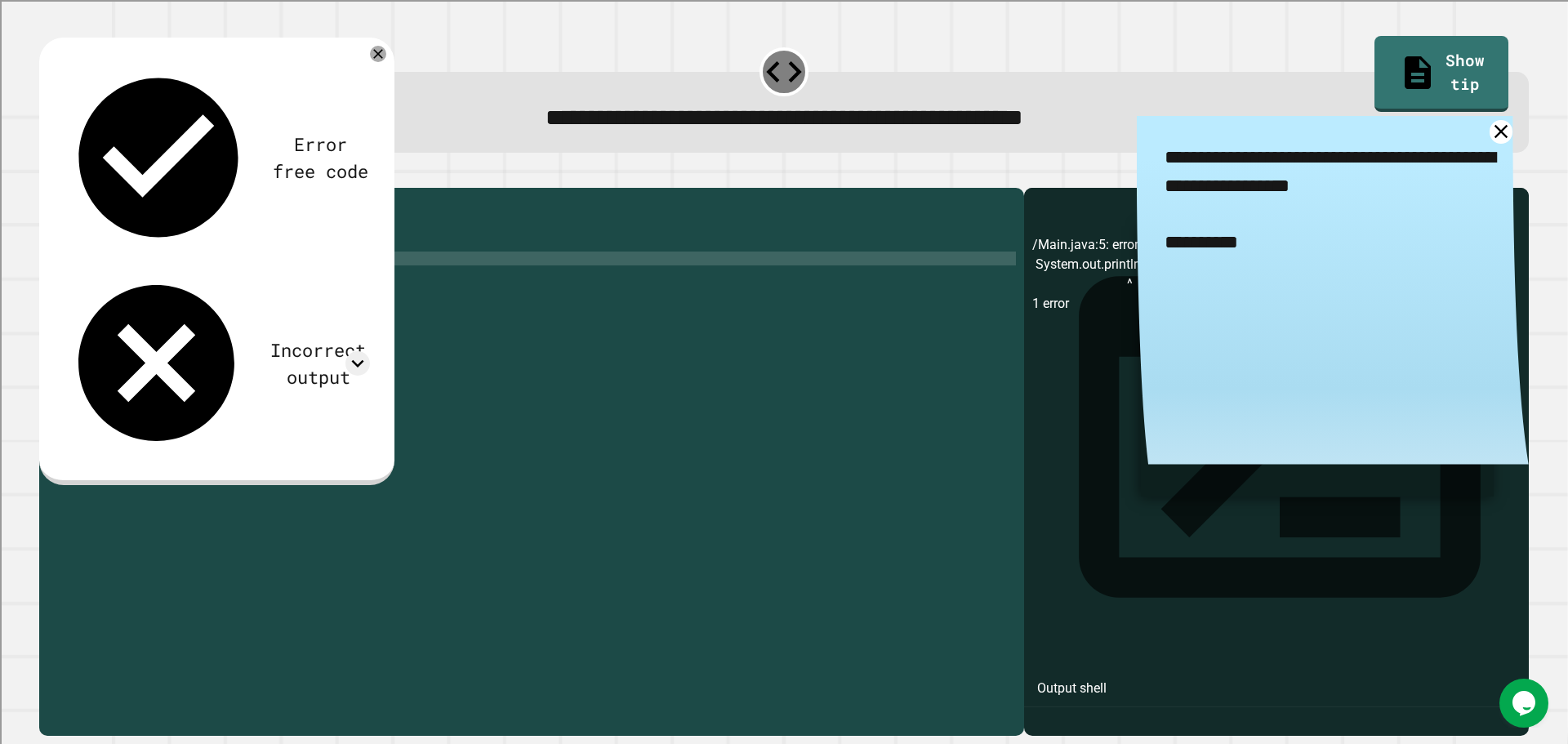
click at [254, 285] on div "public class Main { public static void main ( String [ ] args ) { // Fill in th…" at bounding box center [544, 446] width 944 height 499
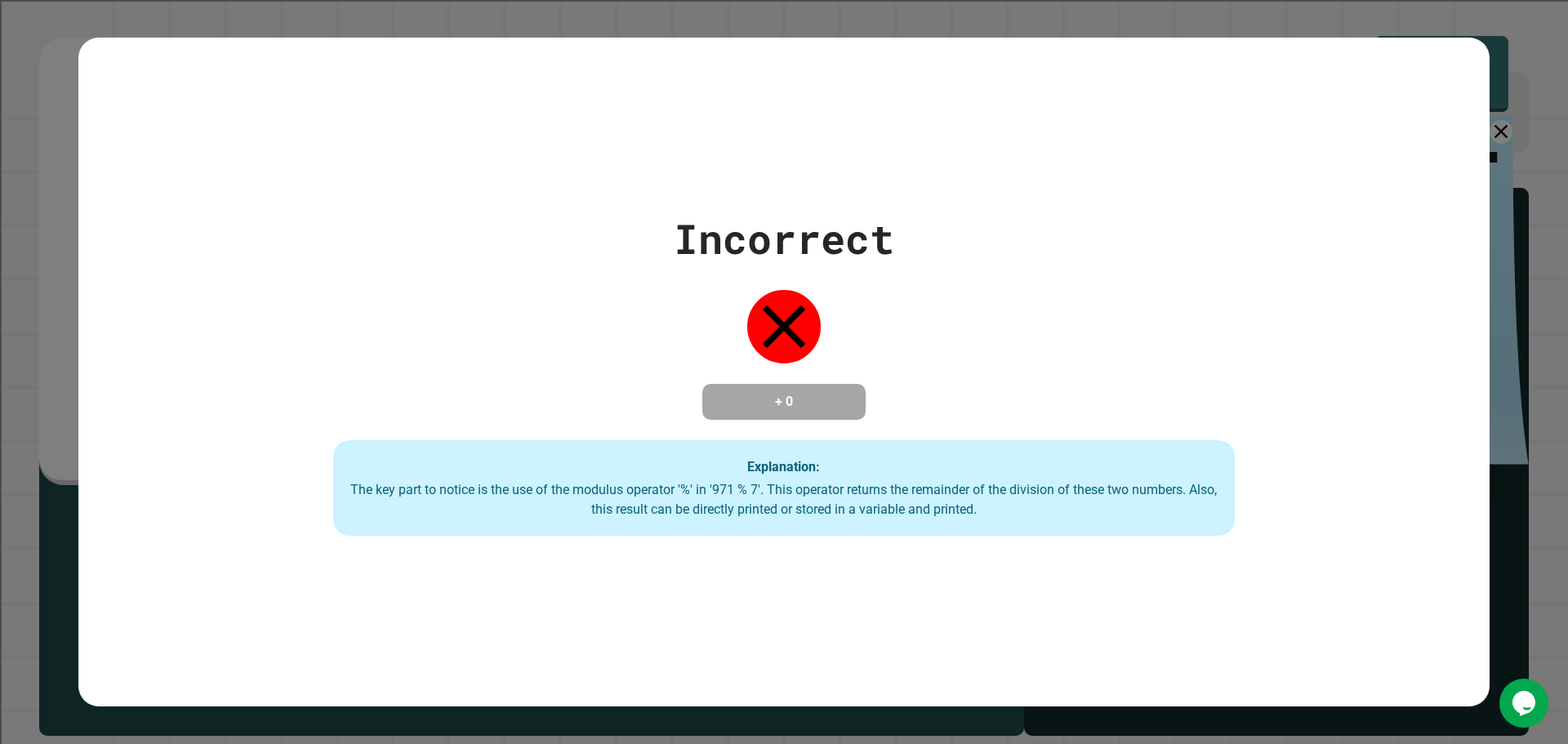
type textarea "**********"
click at [818, 517] on div "The key part to notice is the use of the modulus operator '%' in '971 % 7'. Thi…" at bounding box center [784, 499] width 869 height 40
click at [1308, 299] on div "Incorrect + 0 Explanation: The key part to notice is the use of the modulus ope…" at bounding box center [785, 373] width 1288 height 329
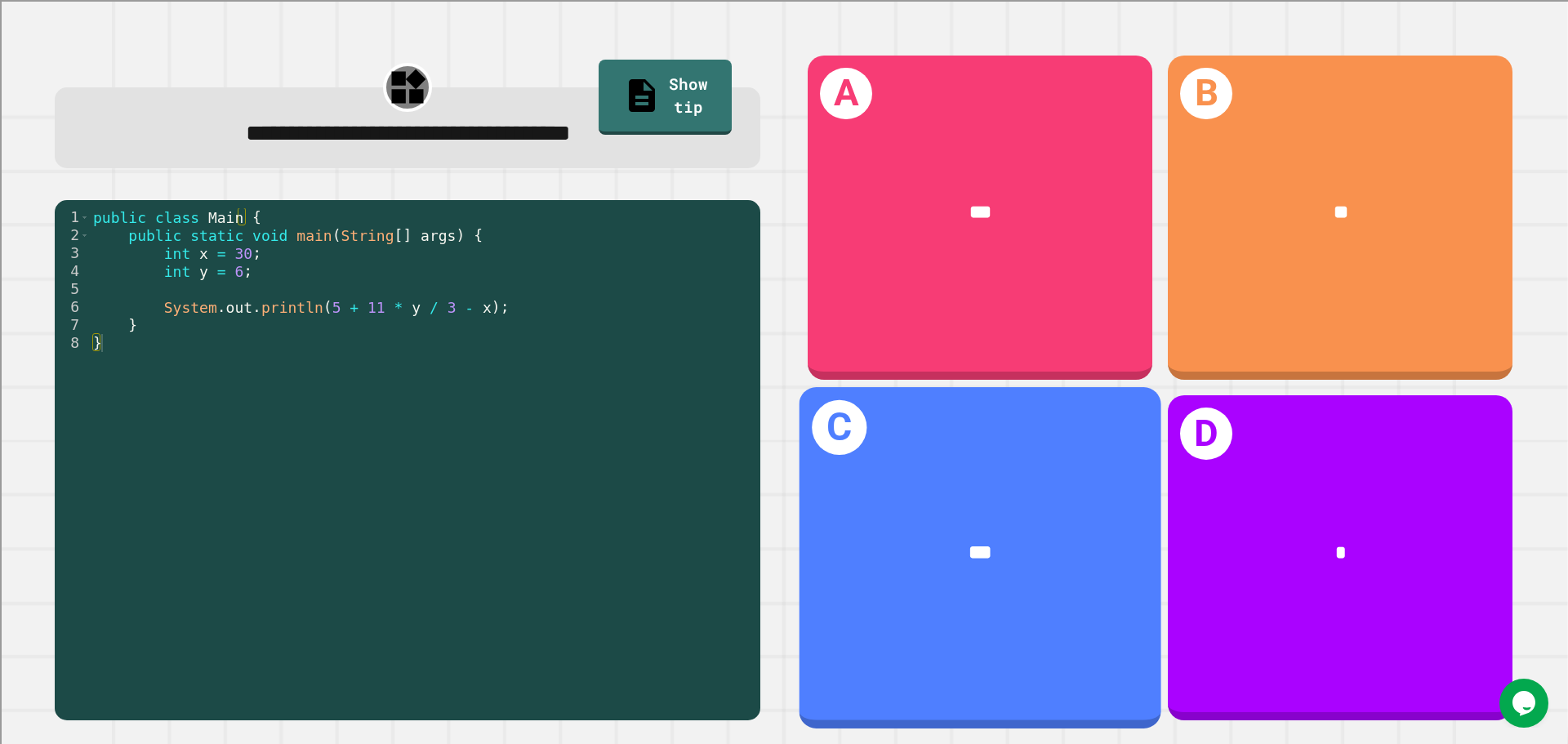
click at [1130, 418] on div "C ***" at bounding box center [980, 557] width 362 height 341
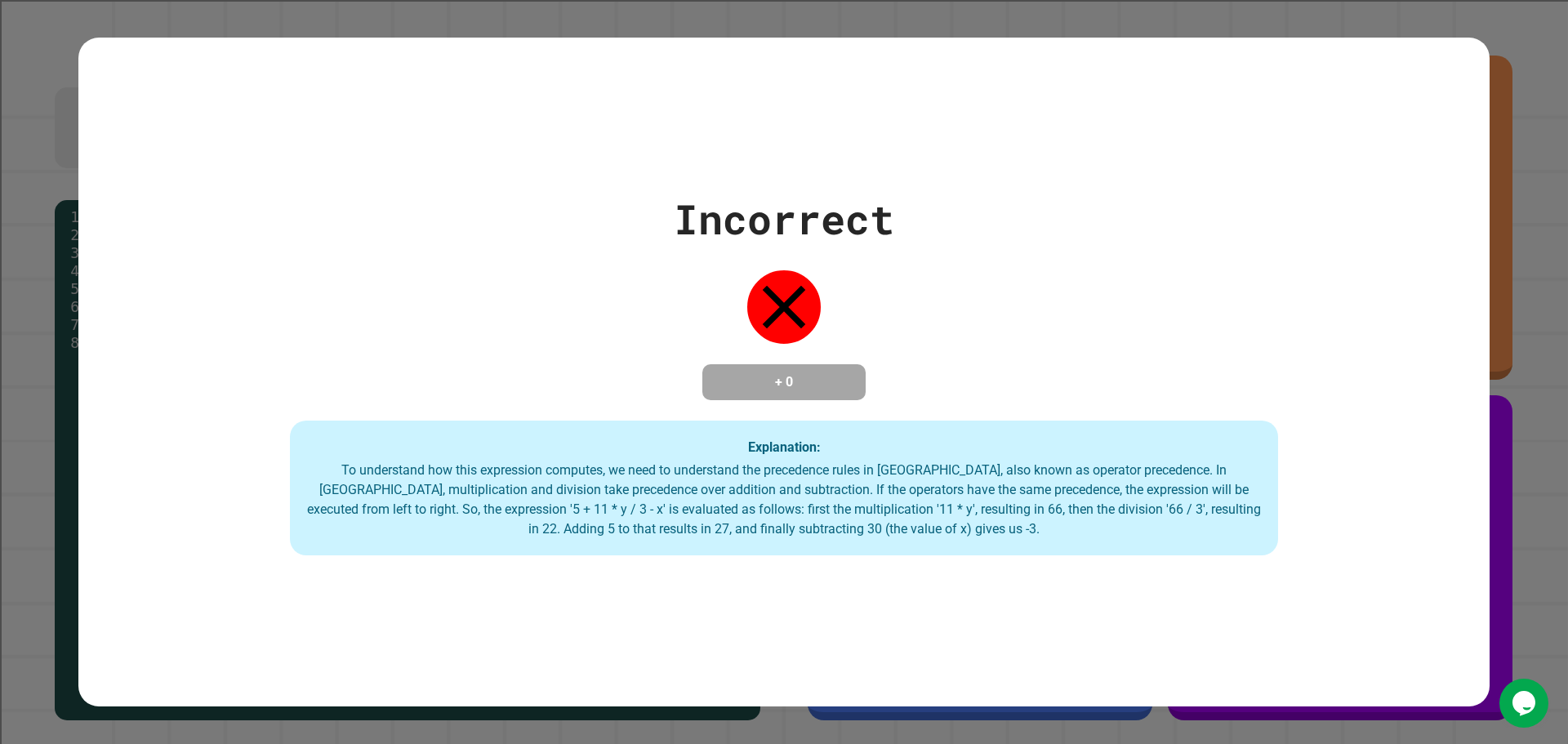
click at [1008, 365] on div "Incorrect + 0 Explanation: To understand how this expression computes, we need …" at bounding box center [784, 372] width 1411 height 367
click at [856, 520] on div "To understand how this expression computes, we need to understand the precedenc…" at bounding box center [784, 499] width 956 height 78
click at [772, 517] on div "To understand how this expression computes, we need to understand the precedenc…" at bounding box center [784, 499] width 956 height 78
click at [683, 600] on div "Incorrect + 0 Explanation: To understand how this expression computes, we need …" at bounding box center [784, 372] width 1411 height 669
click at [736, 529] on div "To understand how this expression computes, we need to understand the precedenc…" at bounding box center [784, 499] width 956 height 78
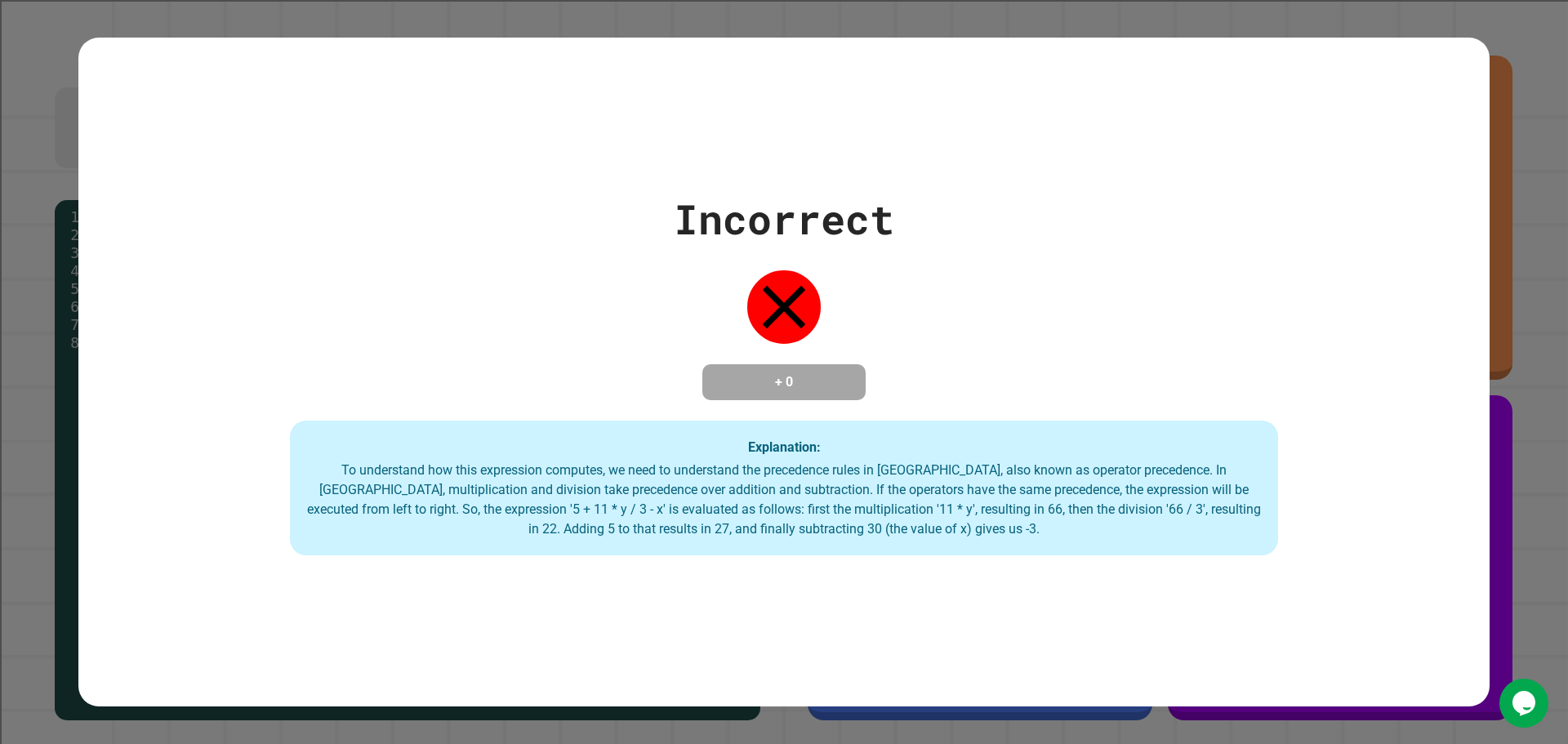
click at [739, 612] on div "Incorrect + 0 Explanation: To understand how this expression computes, we need …" at bounding box center [784, 372] width 1411 height 669
click at [765, 559] on div "Incorrect + 0 Explanation: To understand how this expression computes, we need …" at bounding box center [784, 372] width 1411 height 669
